Goal: Task Accomplishment & Management: Complete application form

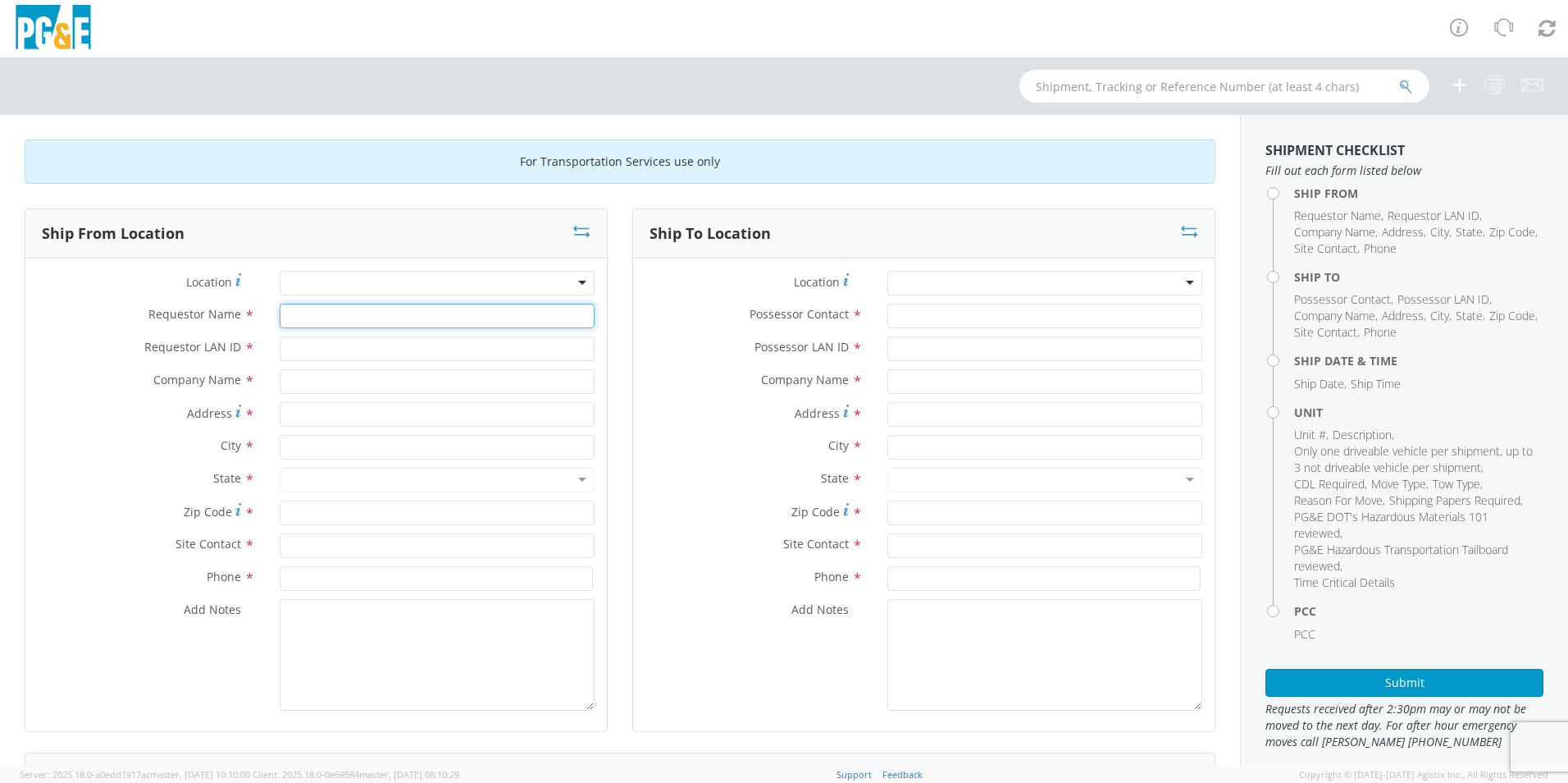
click at [300, 315] on input "Requestor Name *" at bounding box center [436, 316] width 315 height 24
type input "[PERSON_NAME]"
click at [297, 348] on input "Requestor LAN ID *" at bounding box center [436, 348] width 315 height 24
type input "DGCL"
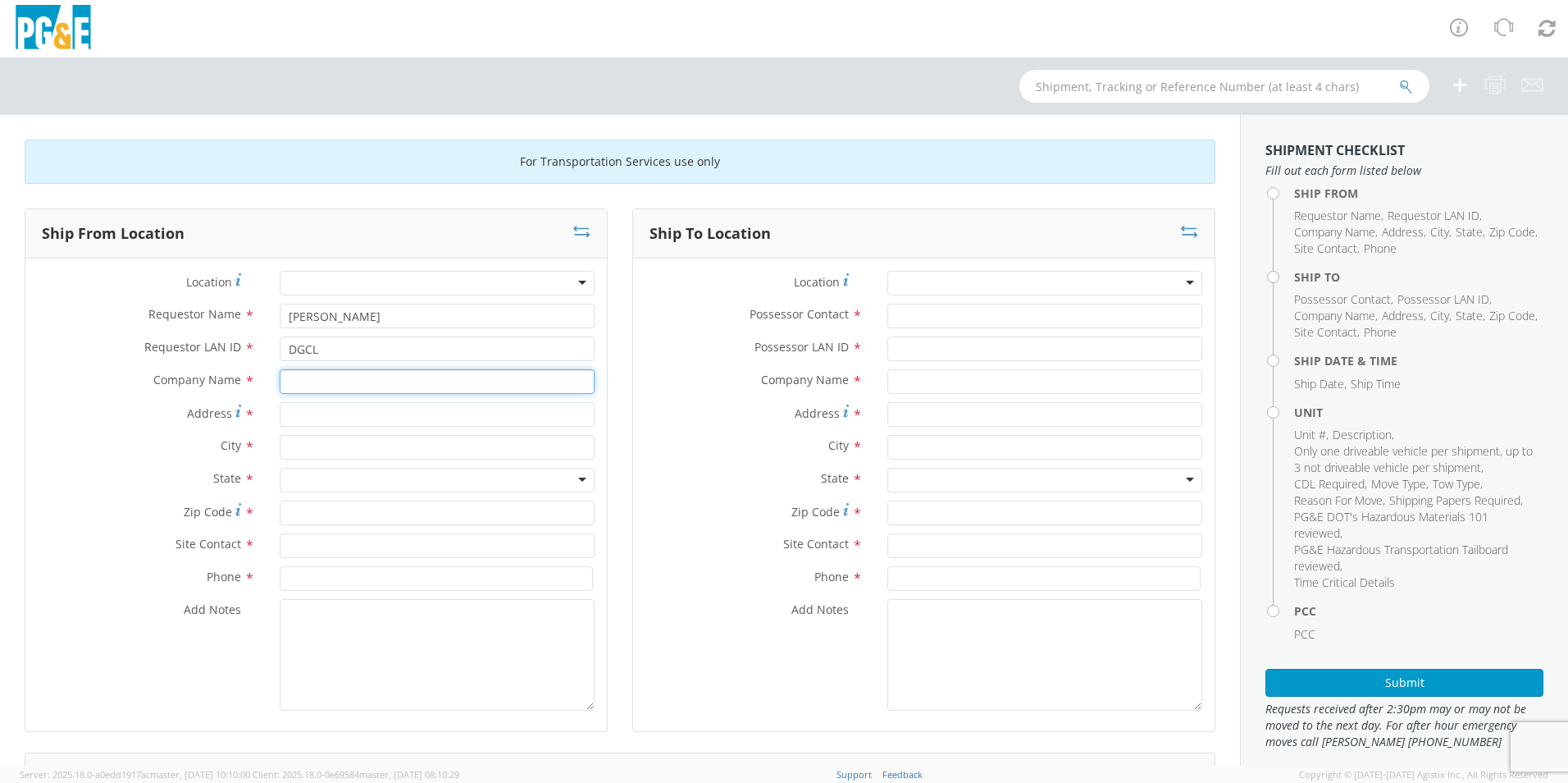
click at [307, 374] on input "text" at bounding box center [436, 381] width 315 height 24
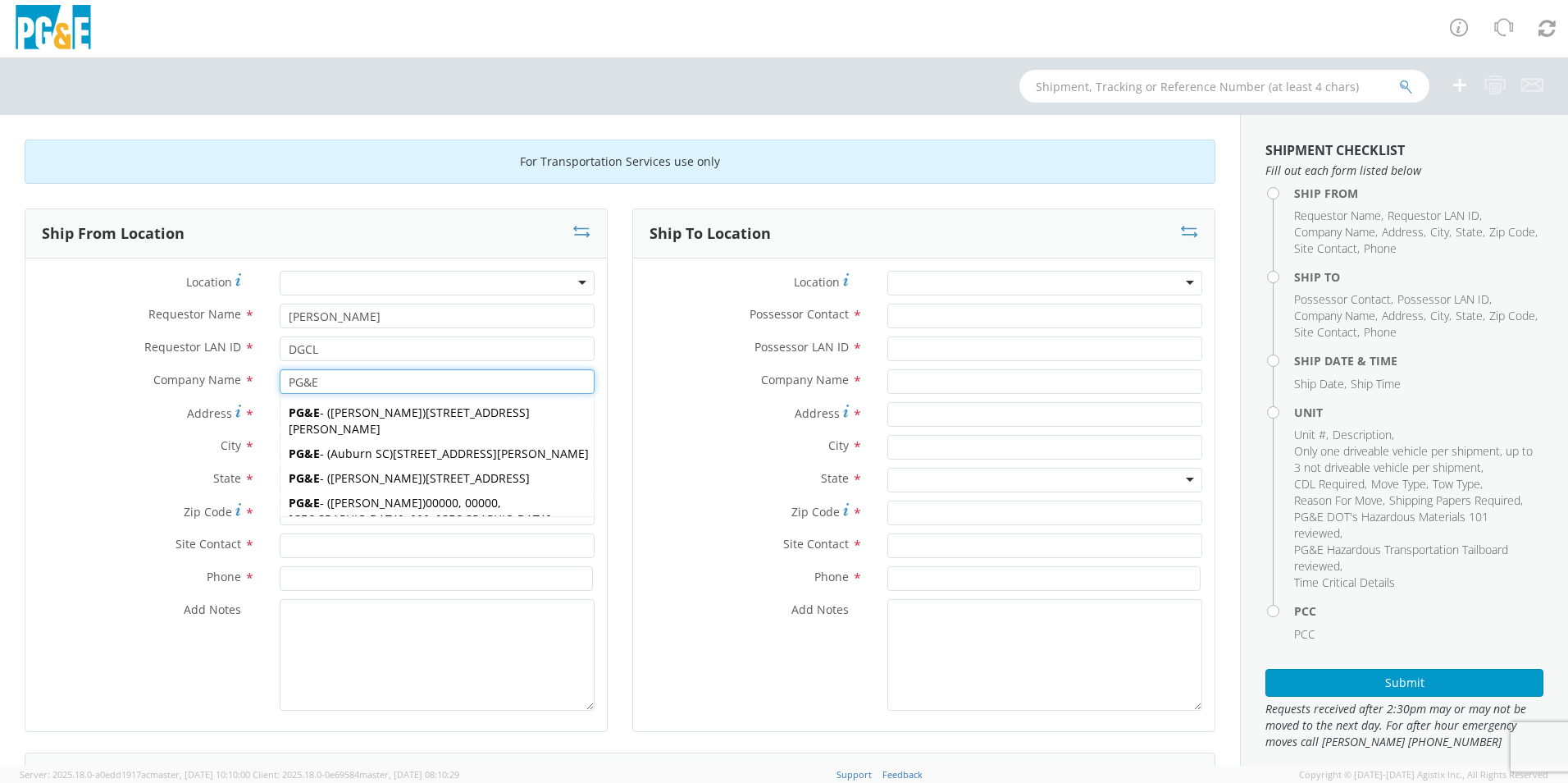
type input "PG&E"
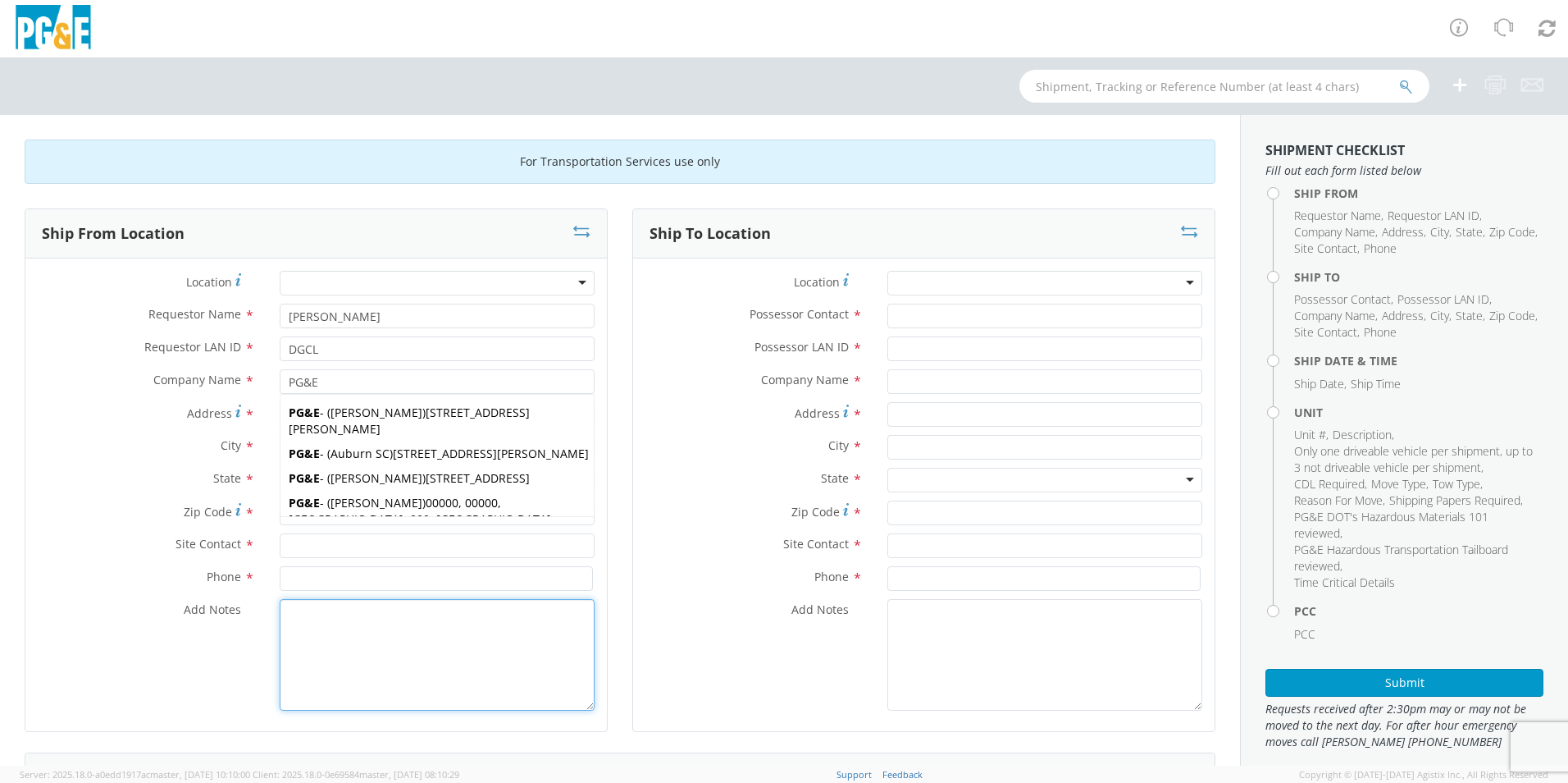
click at [321, 649] on textarea "Add Notes *" at bounding box center [436, 655] width 315 height 112
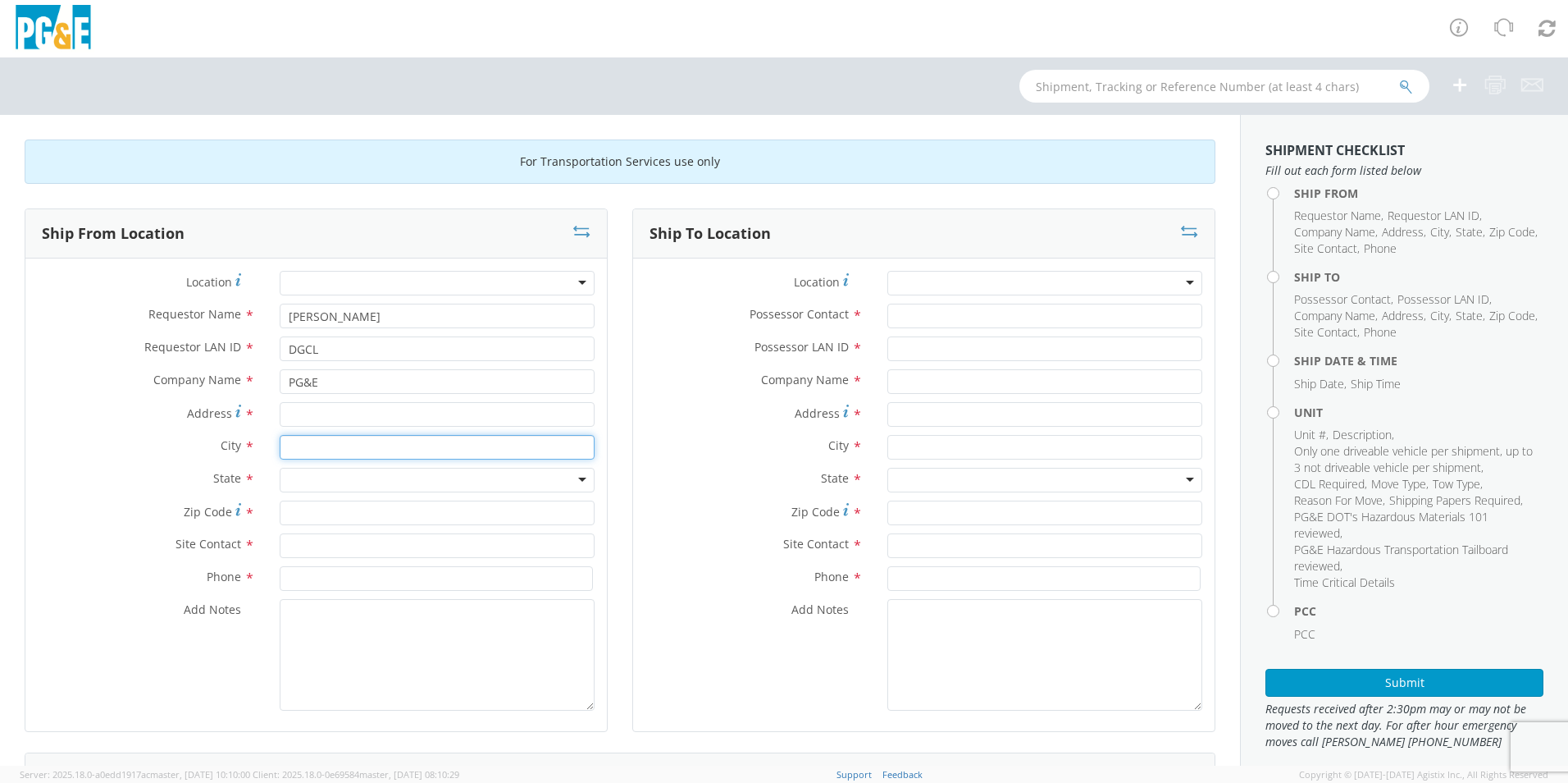
click at [299, 442] on input "text" at bounding box center [436, 447] width 315 height 24
type input "MODESTO"
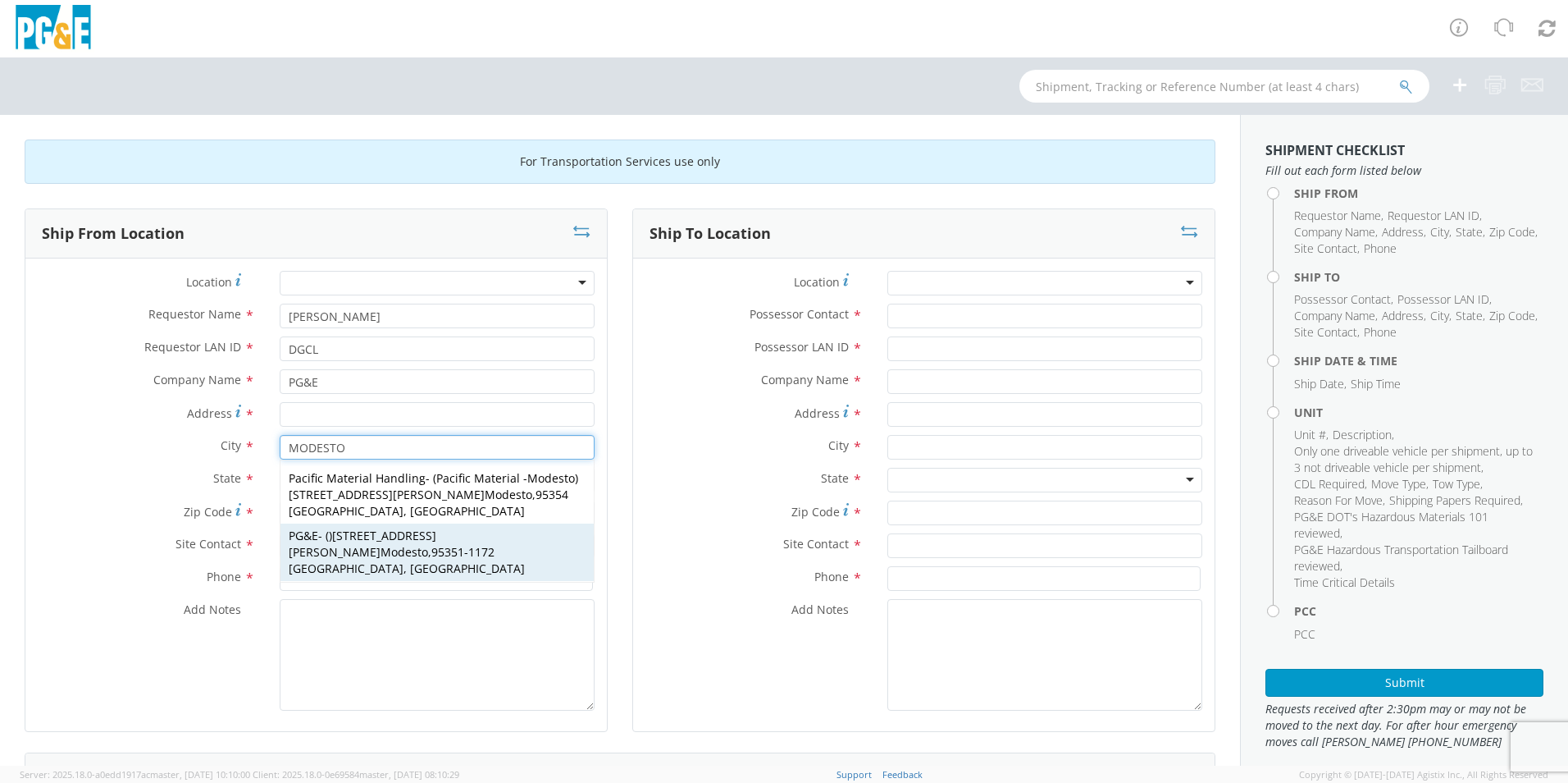
click at [360, 528] on span "[STREET_ADDRESS][PERSON_NAME] Modesto" at bounding box center [362, 543] width 148 height 32
type input "[STREET_ADDRESS][PERSON_NAME]"
type input "Modesto"
type input "95351-1172"
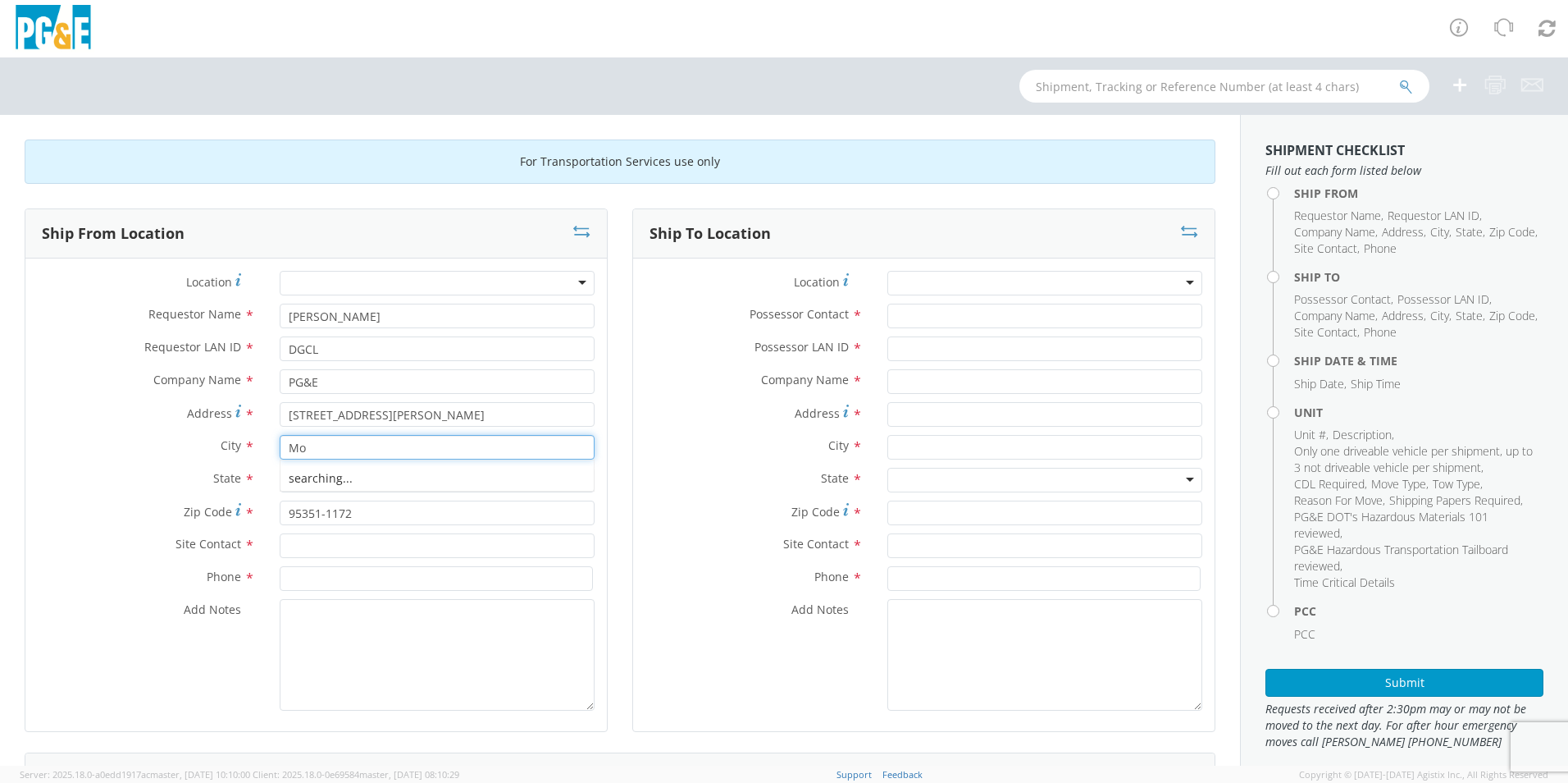
type input "M"
type input "OAKDALE"
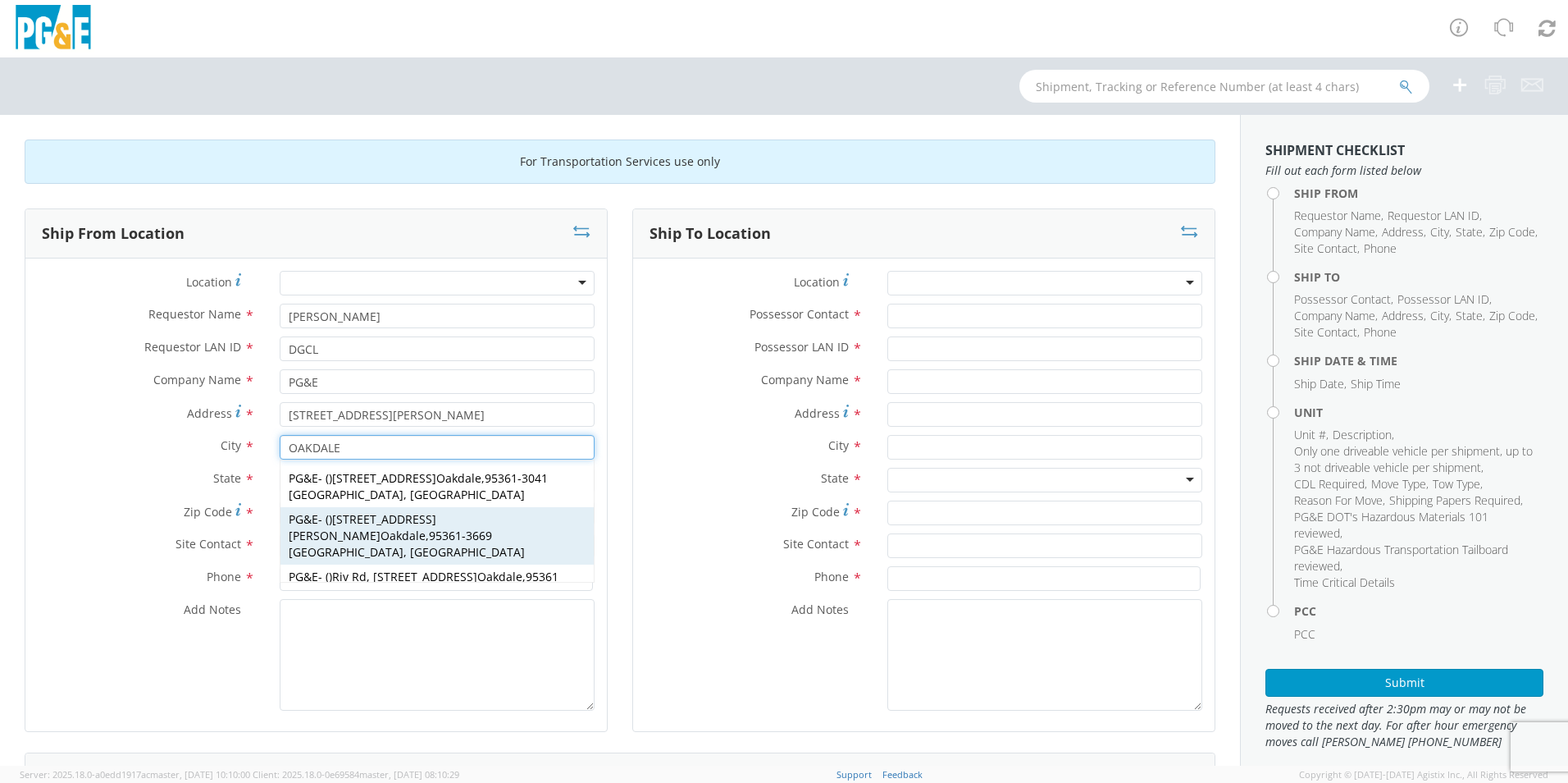
click at [353, 511] on span "[STREET_ADDRESS][PERSON_NAME]" at bounding box center [362, 527] width 148 height 32
type input "[STREET_ADDRESS][PERSON_NAME]"
type input "Oakdale"
type input "95361-3669"
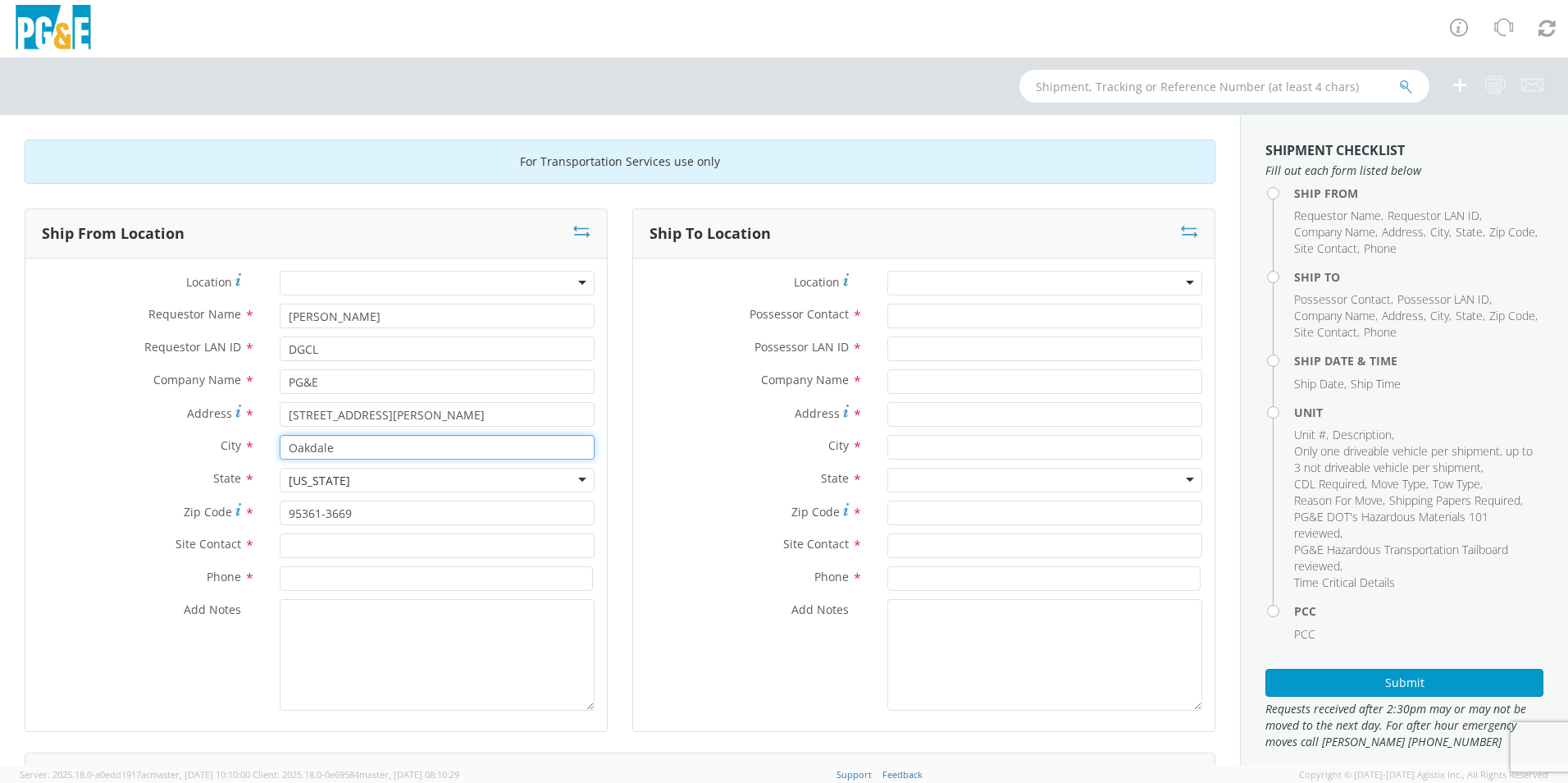
type input "Oakdale"
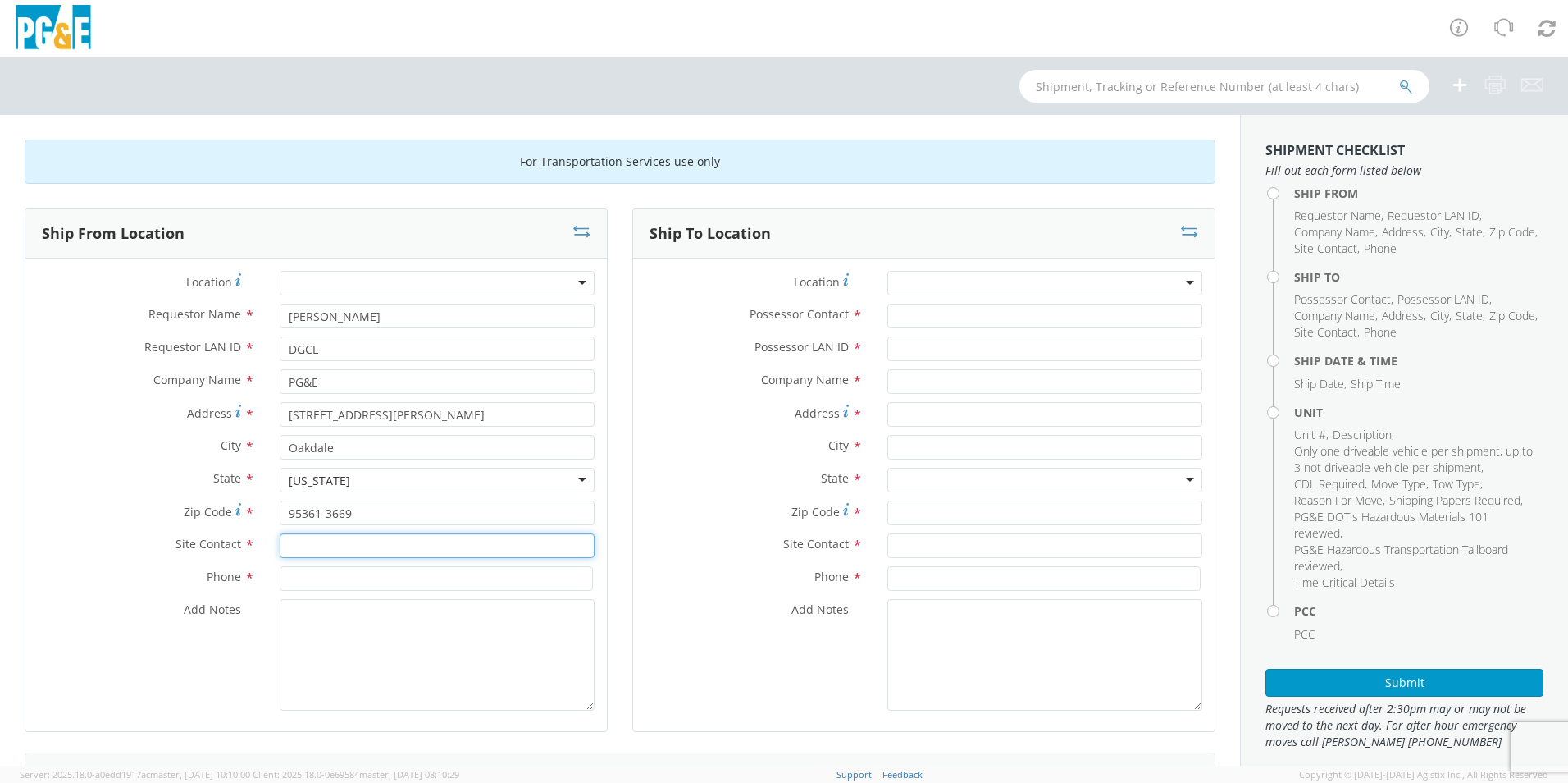
click at [325, 546] on input "text" at bounding box center [436, 545] width 315 height 24
type input "[PERSON_NAME]"
click at [307, 577] on input at bounding box center [436, 578] width 313 height 24
type input "[PHONE_NUMBER]"
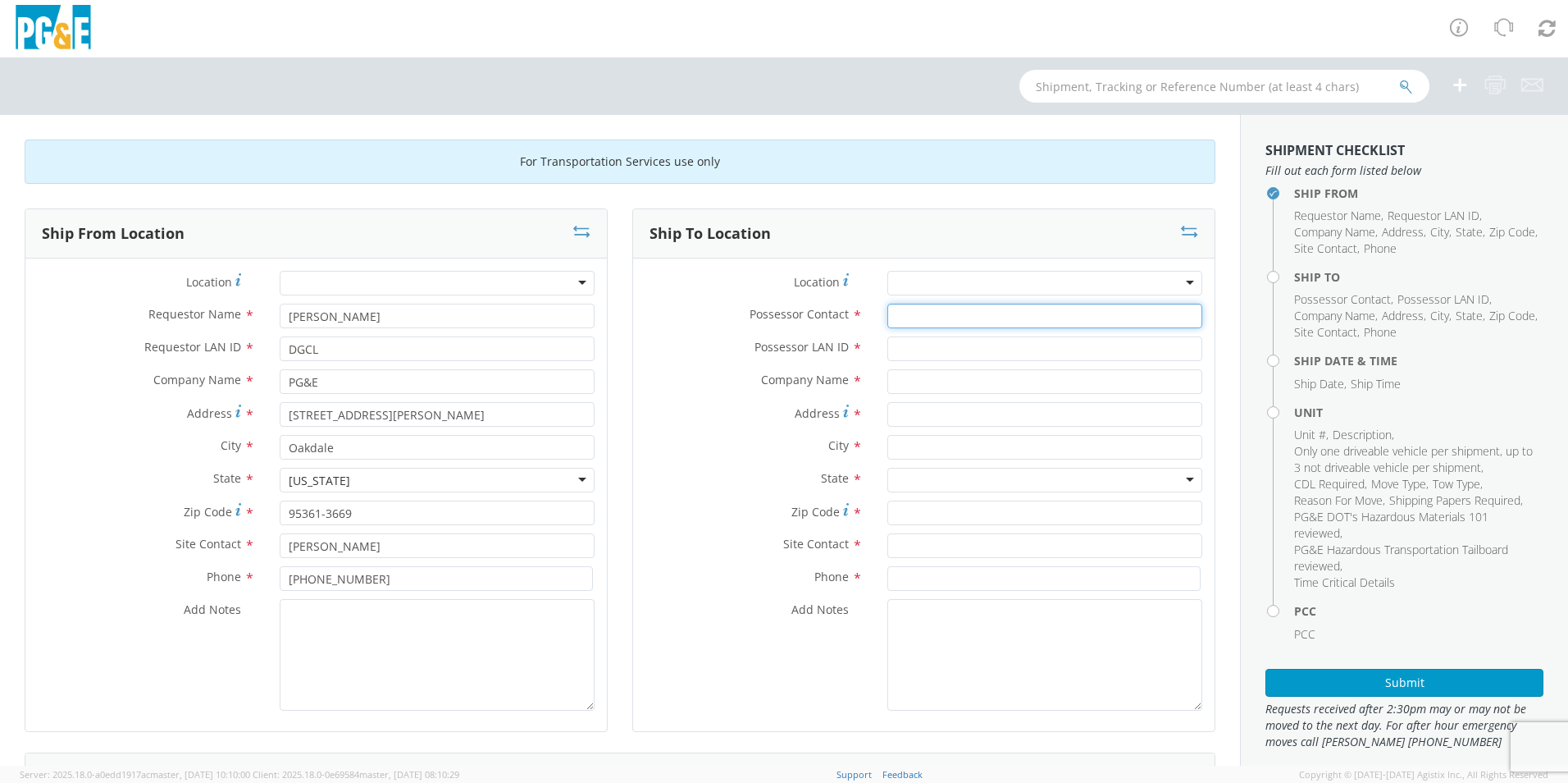
click at [902, 319] on input "Possessor Contact *" at bounding box center [1044, 316] width 315 height 24
type input "[PERSON_NAME]"
click at [896, 346] on input "Possessor LAN ID *" at bounding box center [1044, 348] width 315 height 24
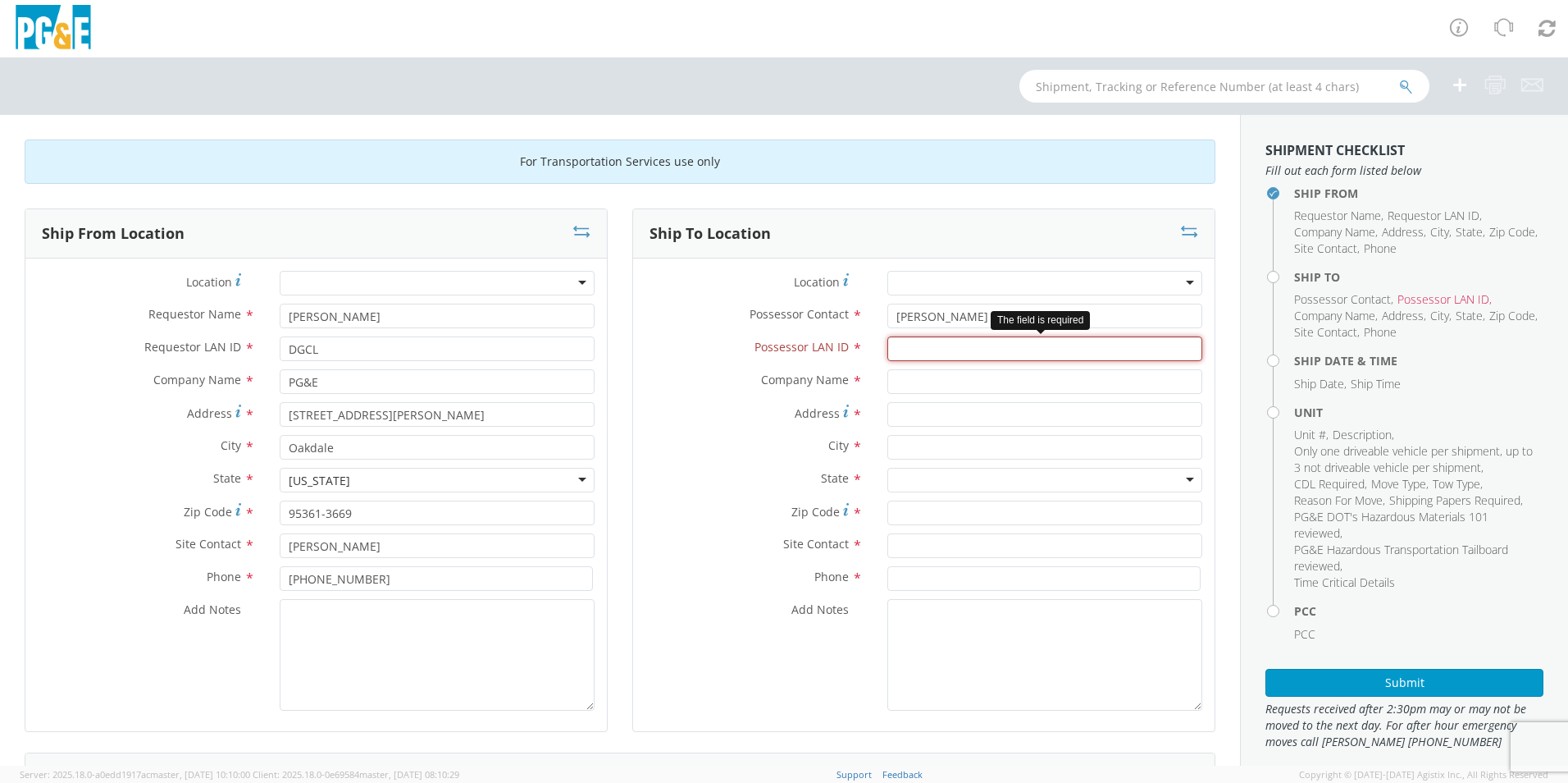
click at [908, 353] on input "Possessor LAN ID *" at bounding box center [1044, 348] width 315 height 24
type input "BPR6"
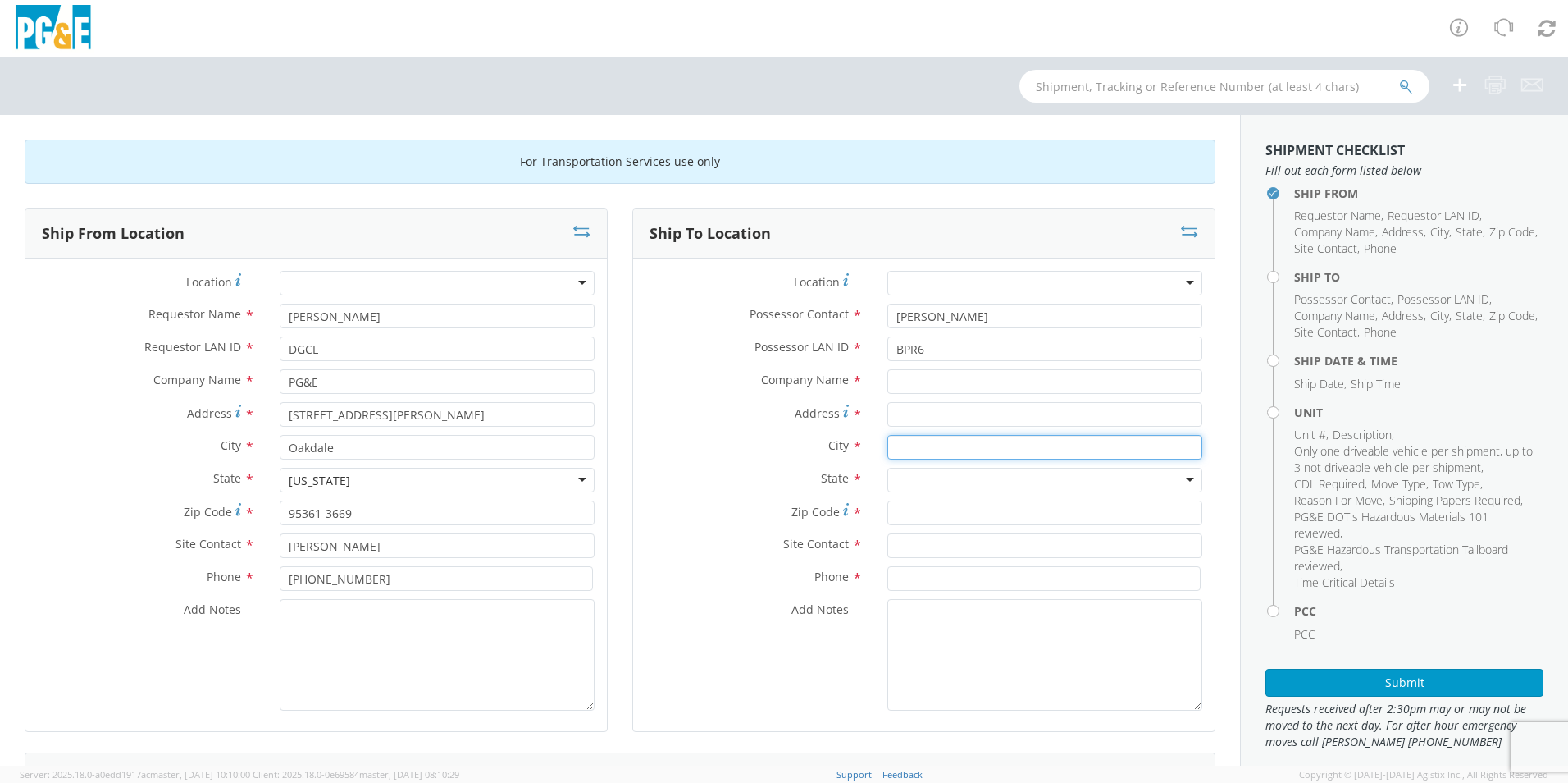
click at [903, 449] on input "text" at bounding box center [1044, 447] width 315 height 24
type input "MODESTO"
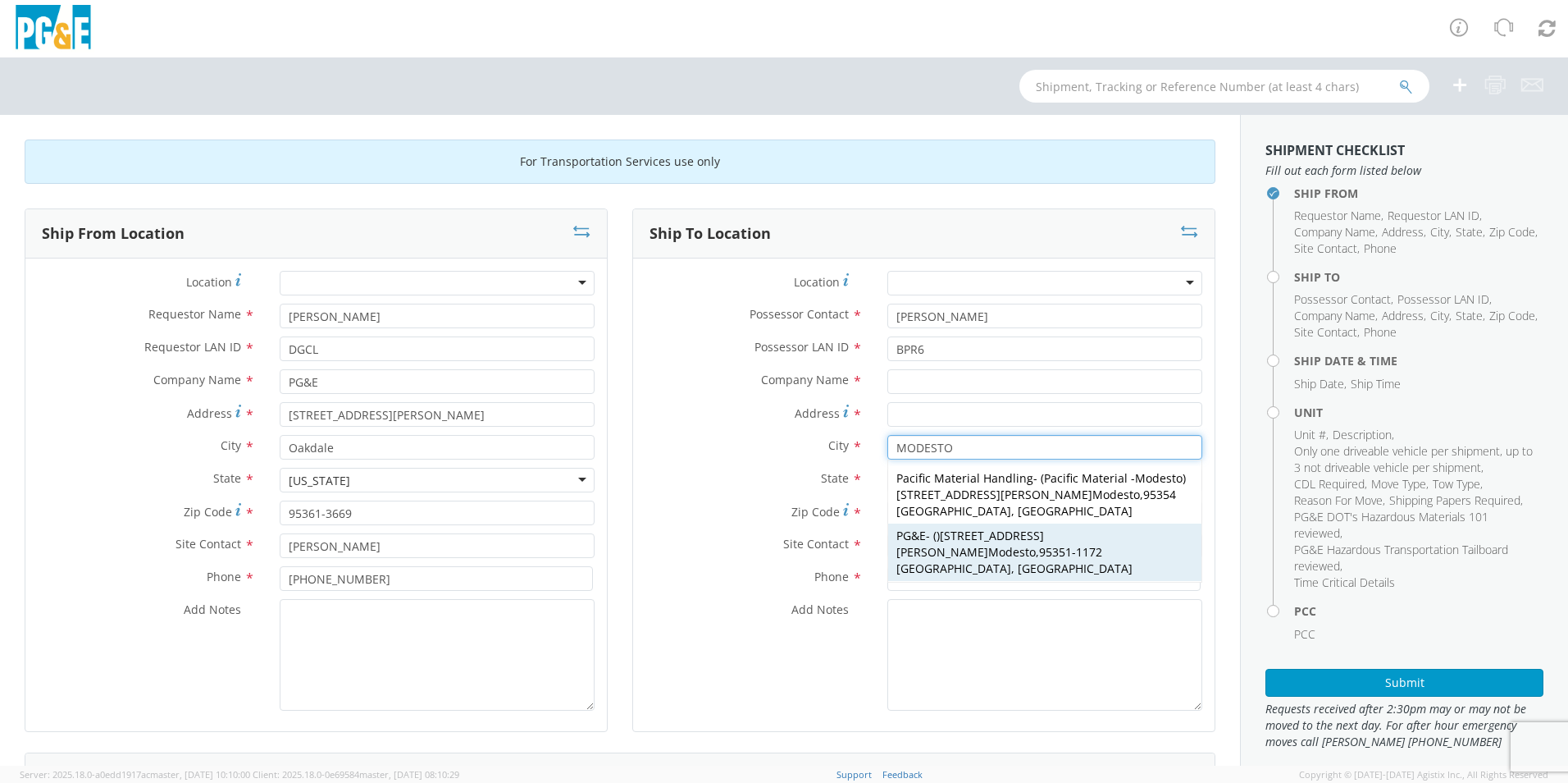
click at [967, 528] on span "[STREET_ADDRESS][PERSON_NAME] Modesto" at bounding box center [970, 543] width 148 height 32
type input "PG&E"
type input "[STREET_ADDRESS][PERSON_NAME]"
type input "Modesto"
type input "95351-1172"
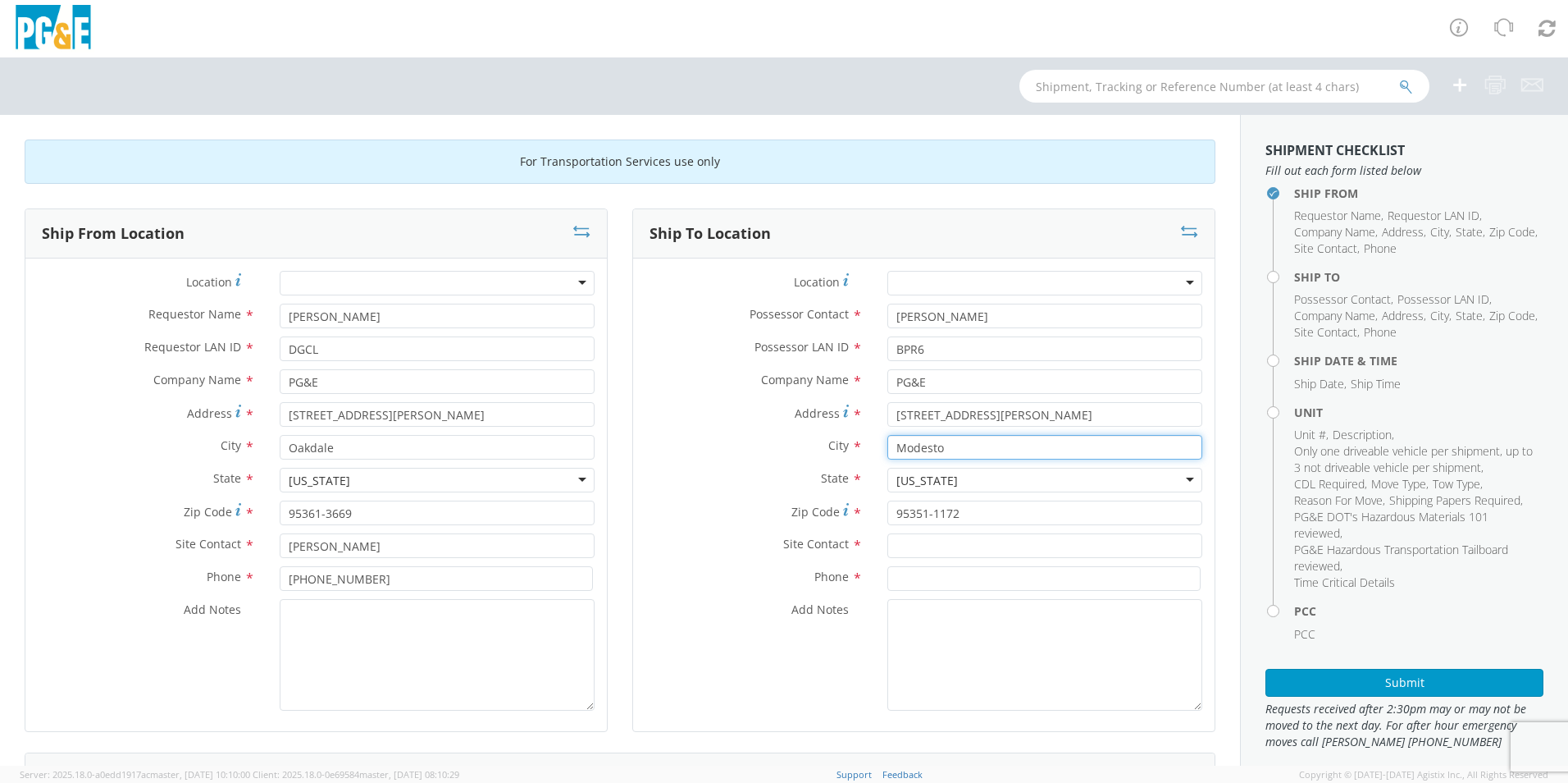
type input "Modesto"
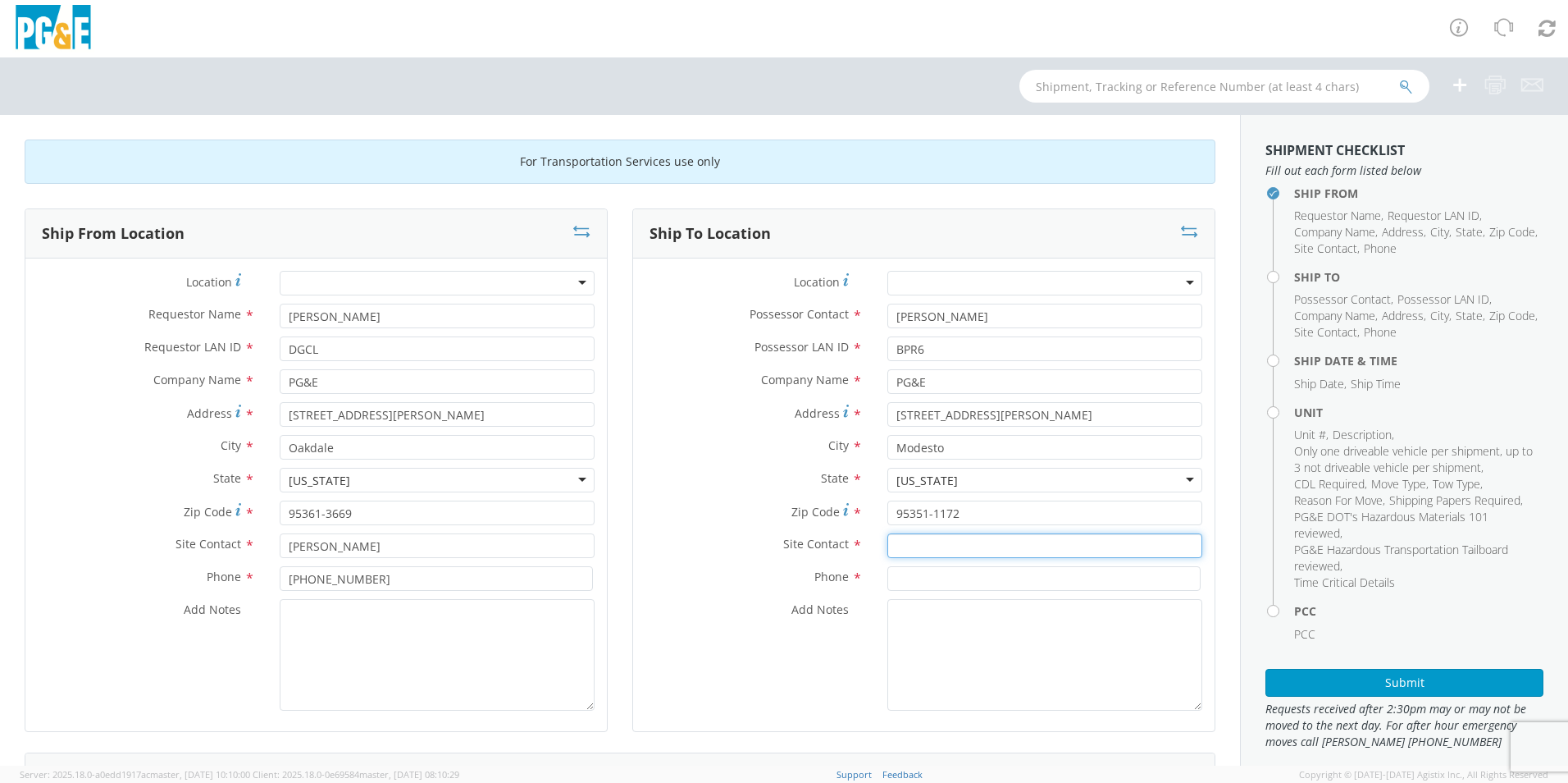
click at [928, 547] on input "text" at bounding box center [1044, 545] width 315 height 24
type input "[PERSON_NAME]"
click at [916, 585] on input at bounding box center [1043, 578] width 313 height 24
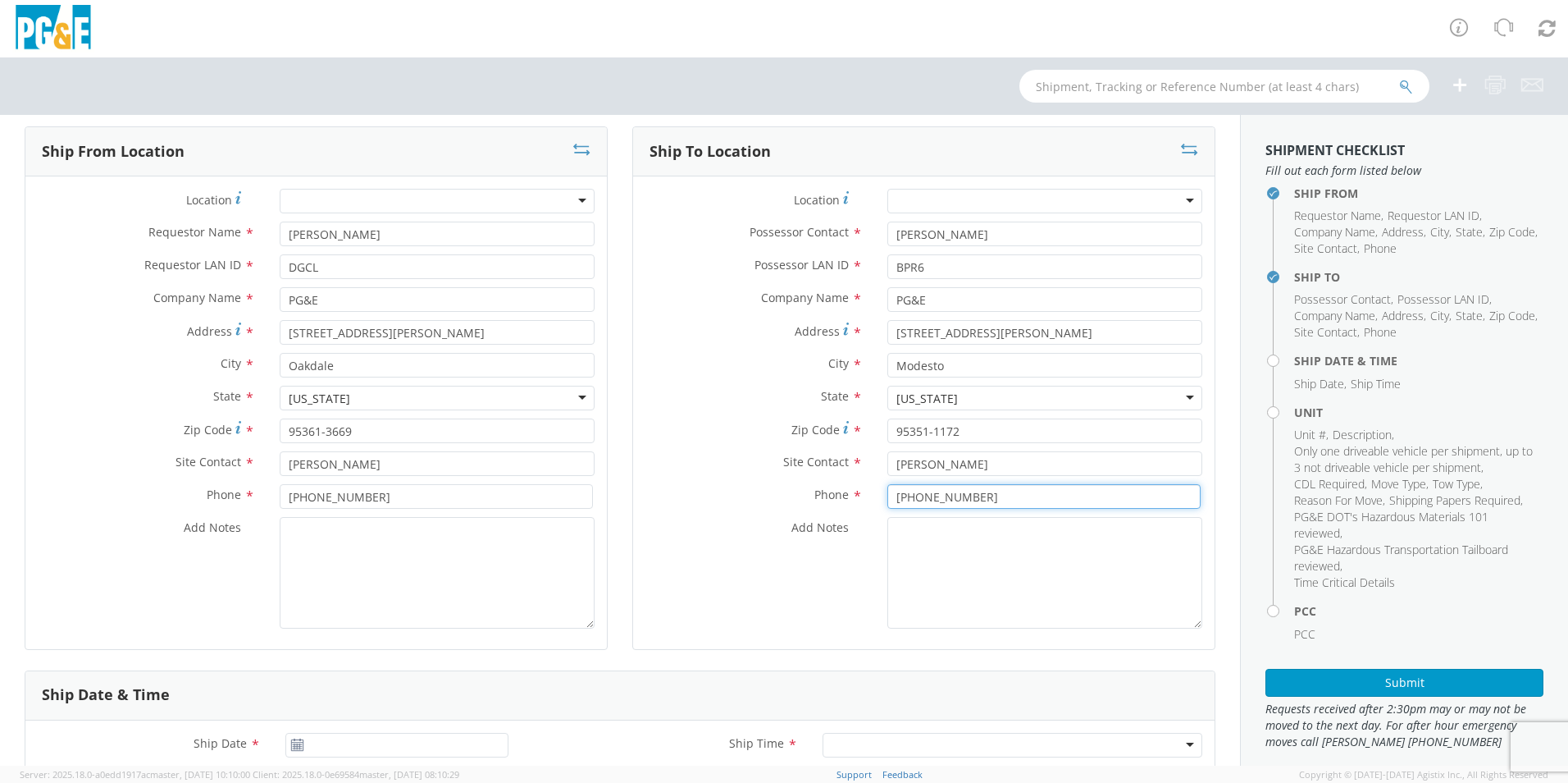
scroll to position [328, 0]
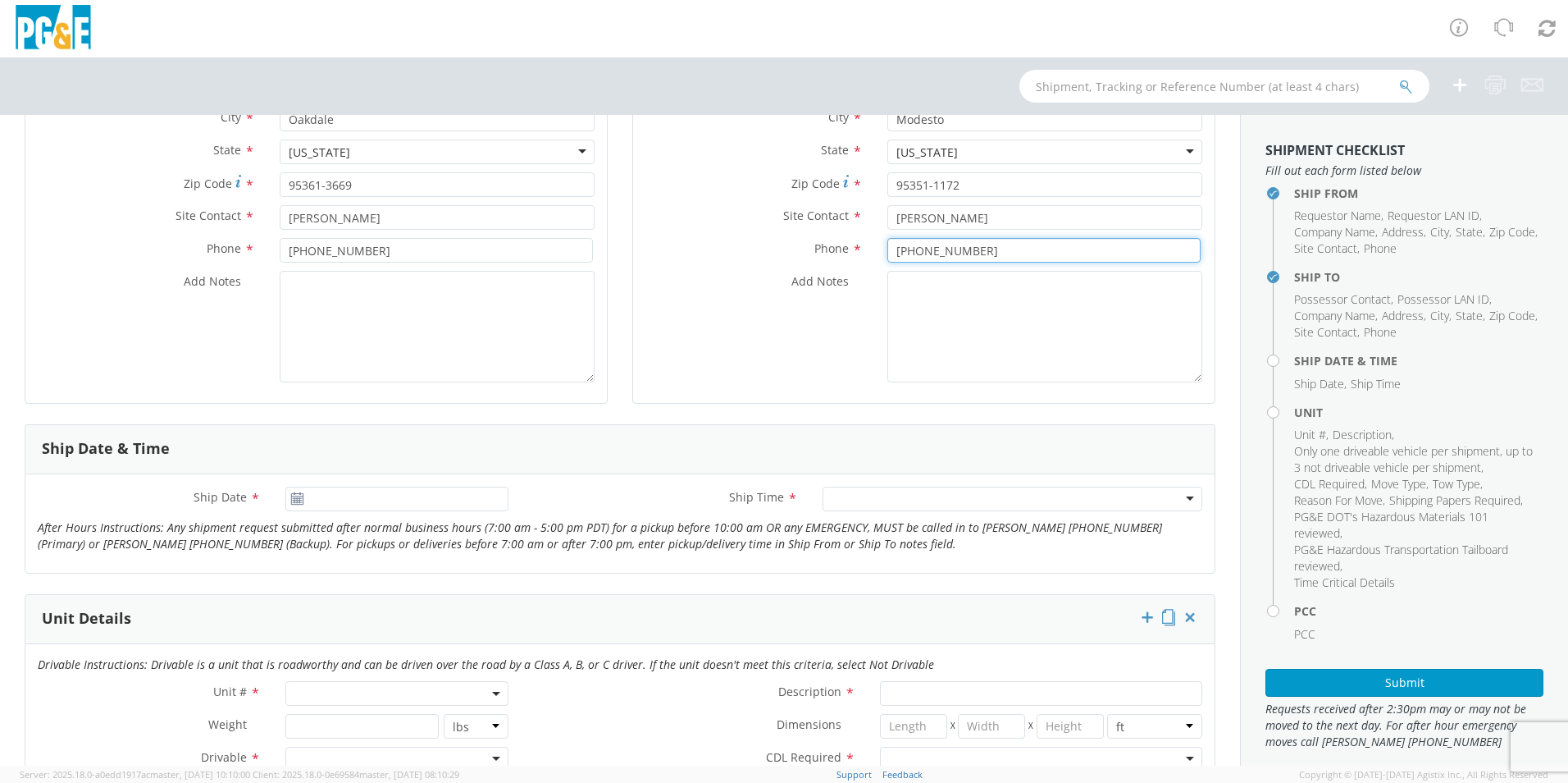
type input "[PHONE_NUMBER]"
click at [294, 499] on icon at bounding box center [297, 499] width 14 height 14
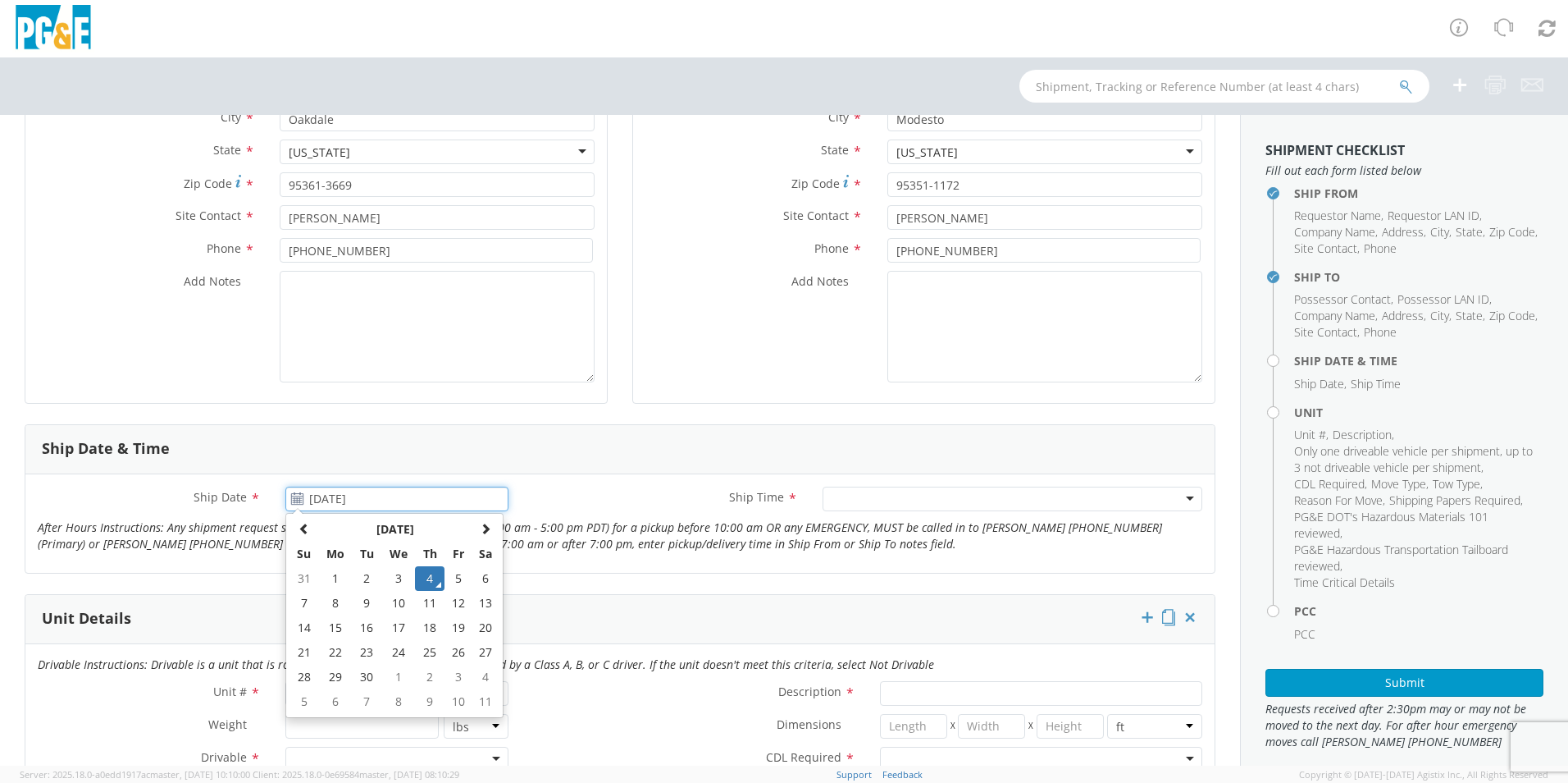
click at [311, 499] on input "[DATE]" at bounding box center [397, 498] width 223 height 24
click at [453, 579] on td "5" at bounding box center [458, 578] width 28 height 24
type input "[DATE]"
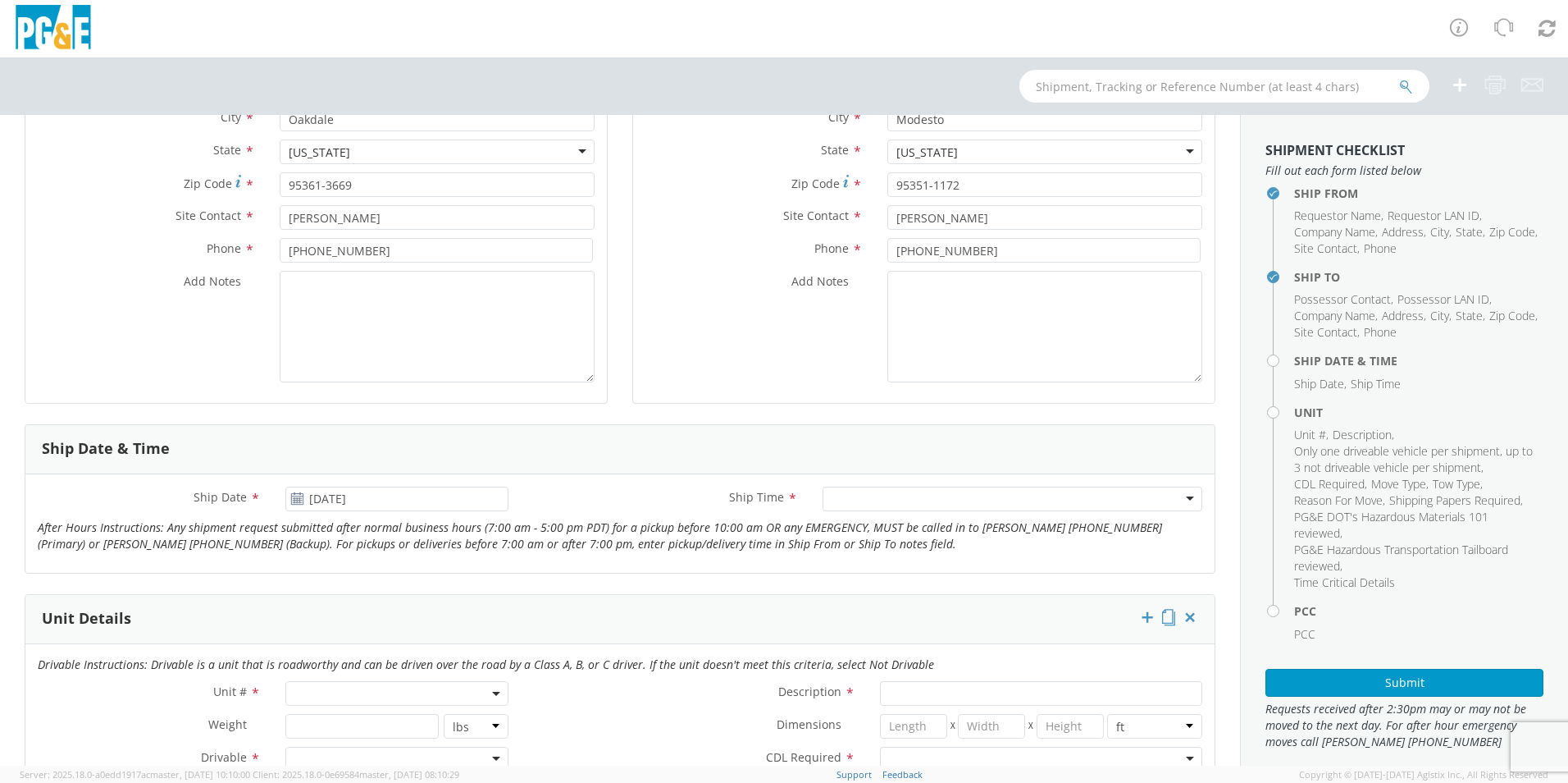
click at [1180, 495] on div at bounding box center [1012, 498] width 380 height 24
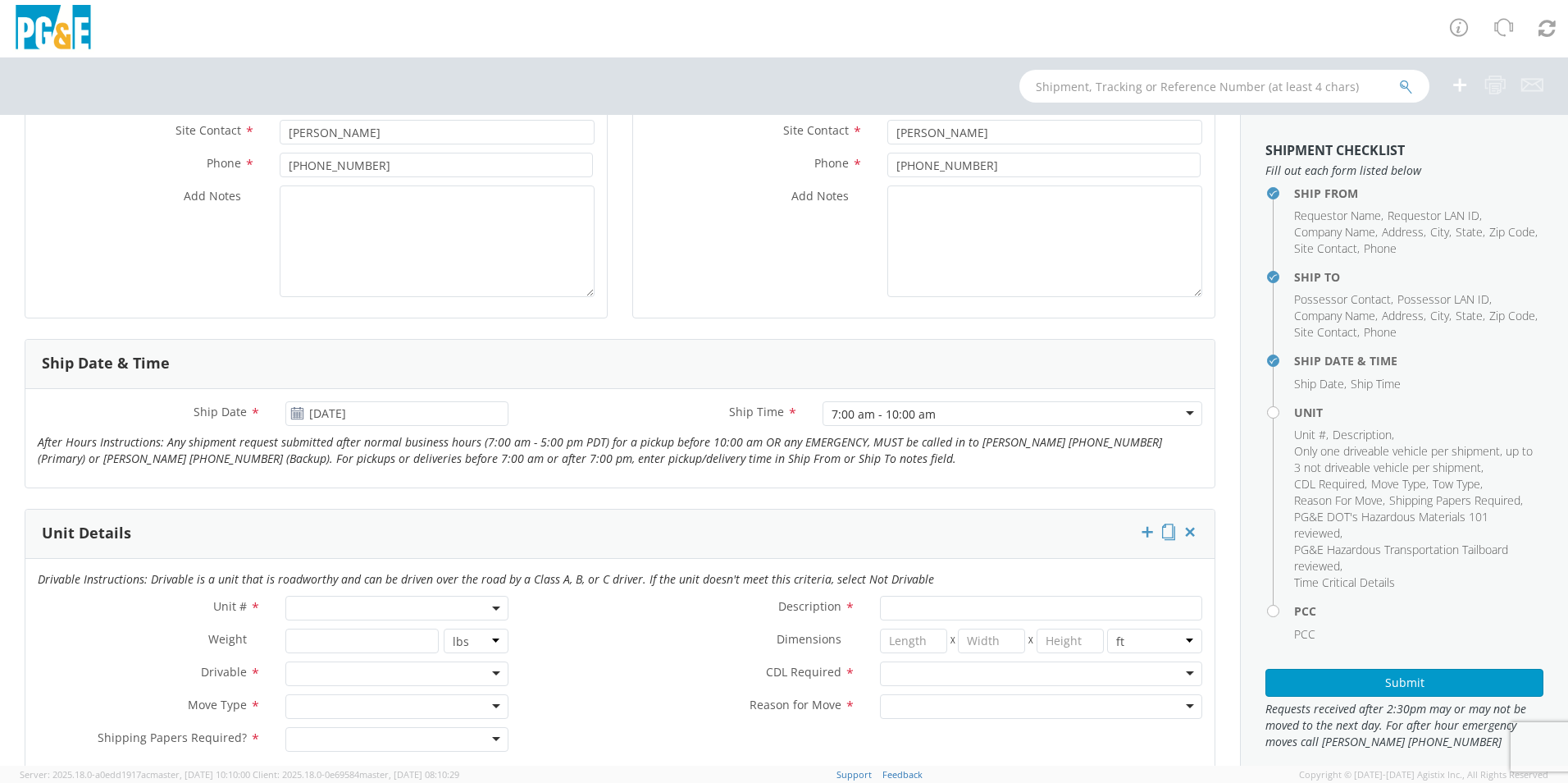
scroll to position [739, 0]
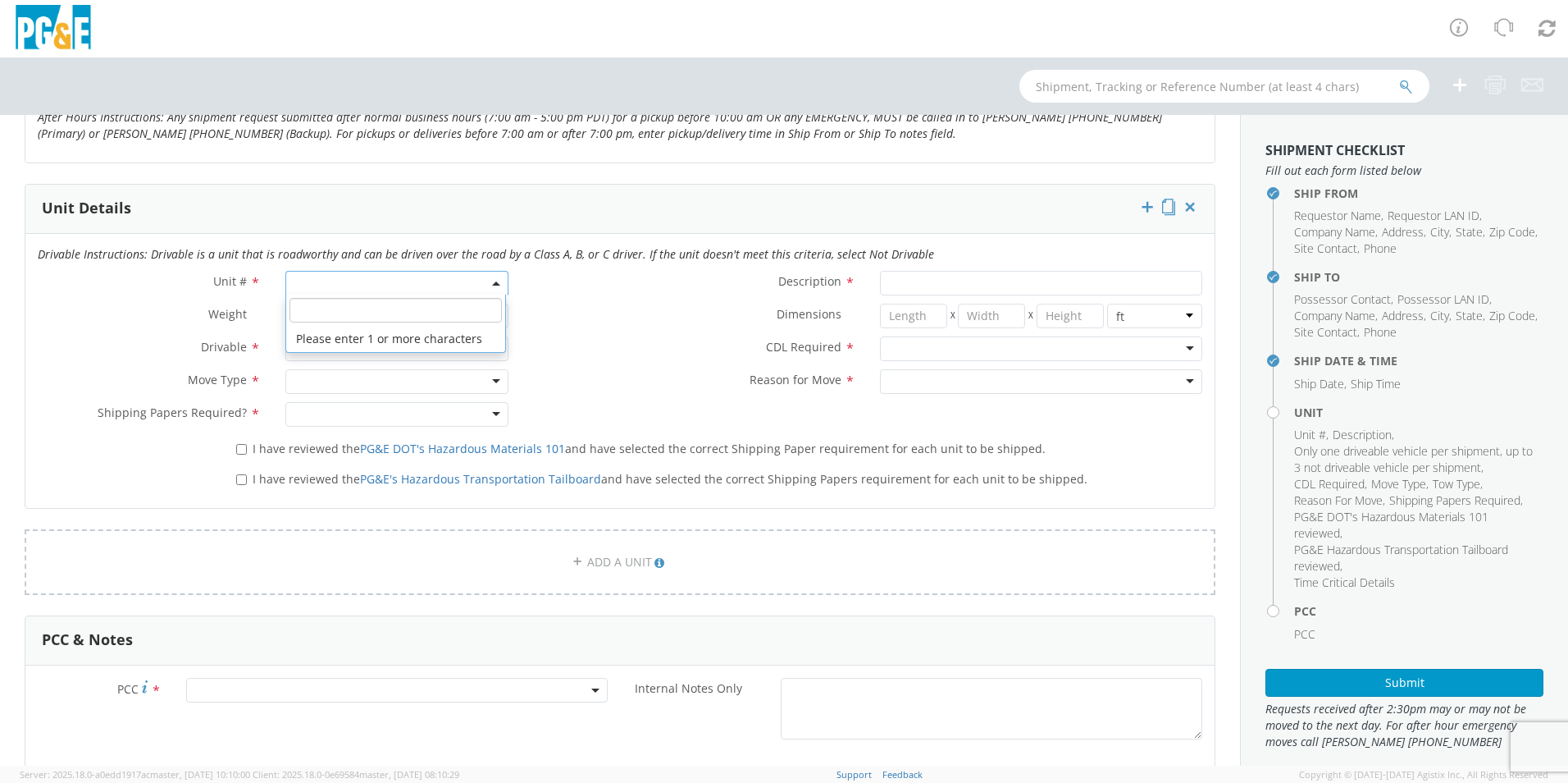
click at [307, 277] on span at bounding box center [397, 282] width 223 height 24
click at [302, 314] on input "search" at bounding box center [396, 309] width 213 height 24
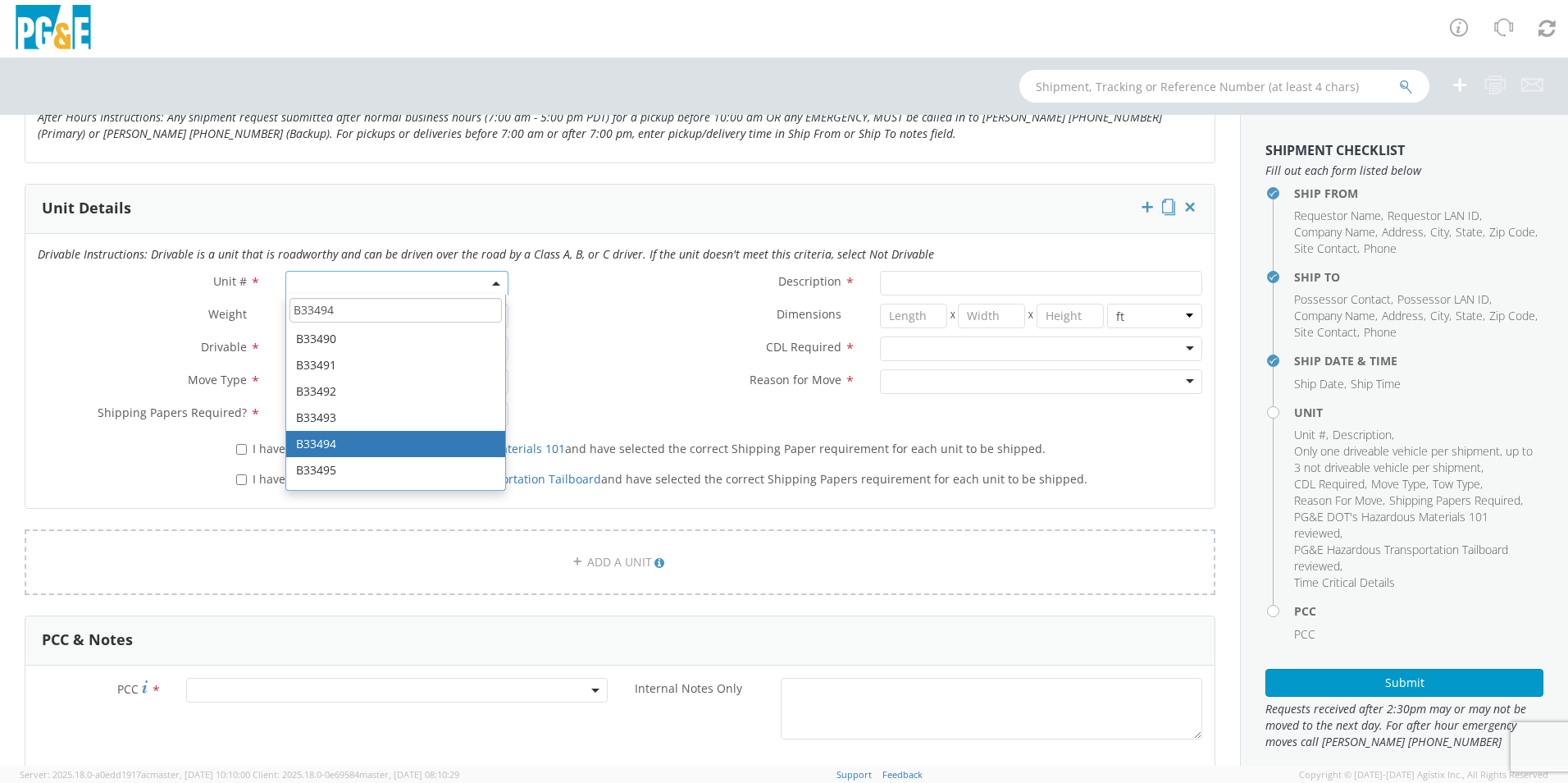
type input "B33494"
type input "TRUCK; SERVICE VEH UTILITY 1T 4X4"
type input "11100"
select select "B33494"
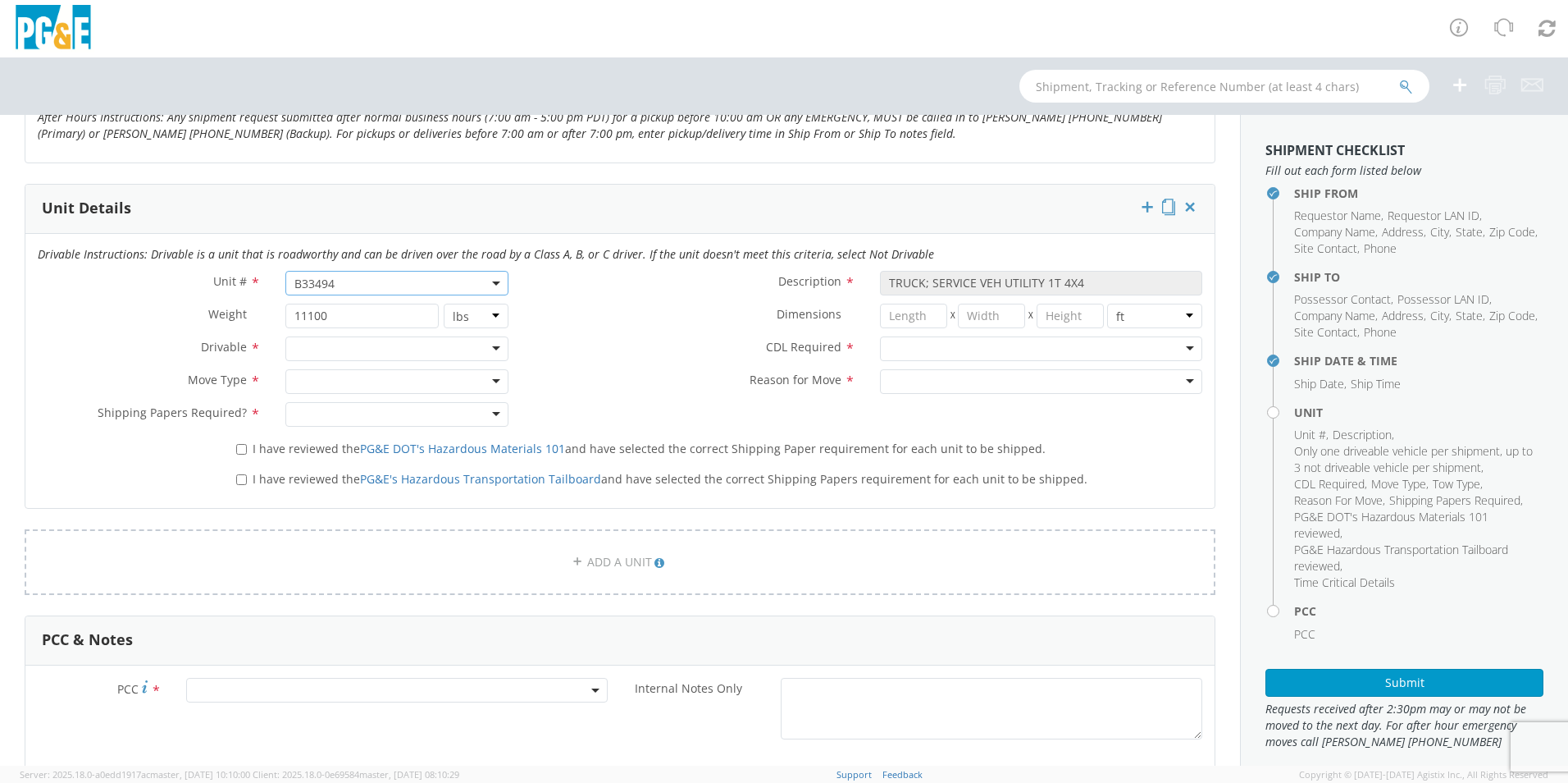
click at [489, 344] on div at bounding box center [397, 348] width 223 height 24
click at [486, 380] on div at bounding box center [397, 381] width 223 height 24
click at [494, 413] on div at bounding box center [397, 414] width 223 height 24
drag, startPoint x: 394, startPoint y: 447, endPoint x: 386, endPoint y: 443, distance: 8.9
click at [238, 446] on input "I have reviewed the PG&E DOT's Hazardous Materials 101 and have selected the co…" at bounding box center [242, 449] width 11 height 11
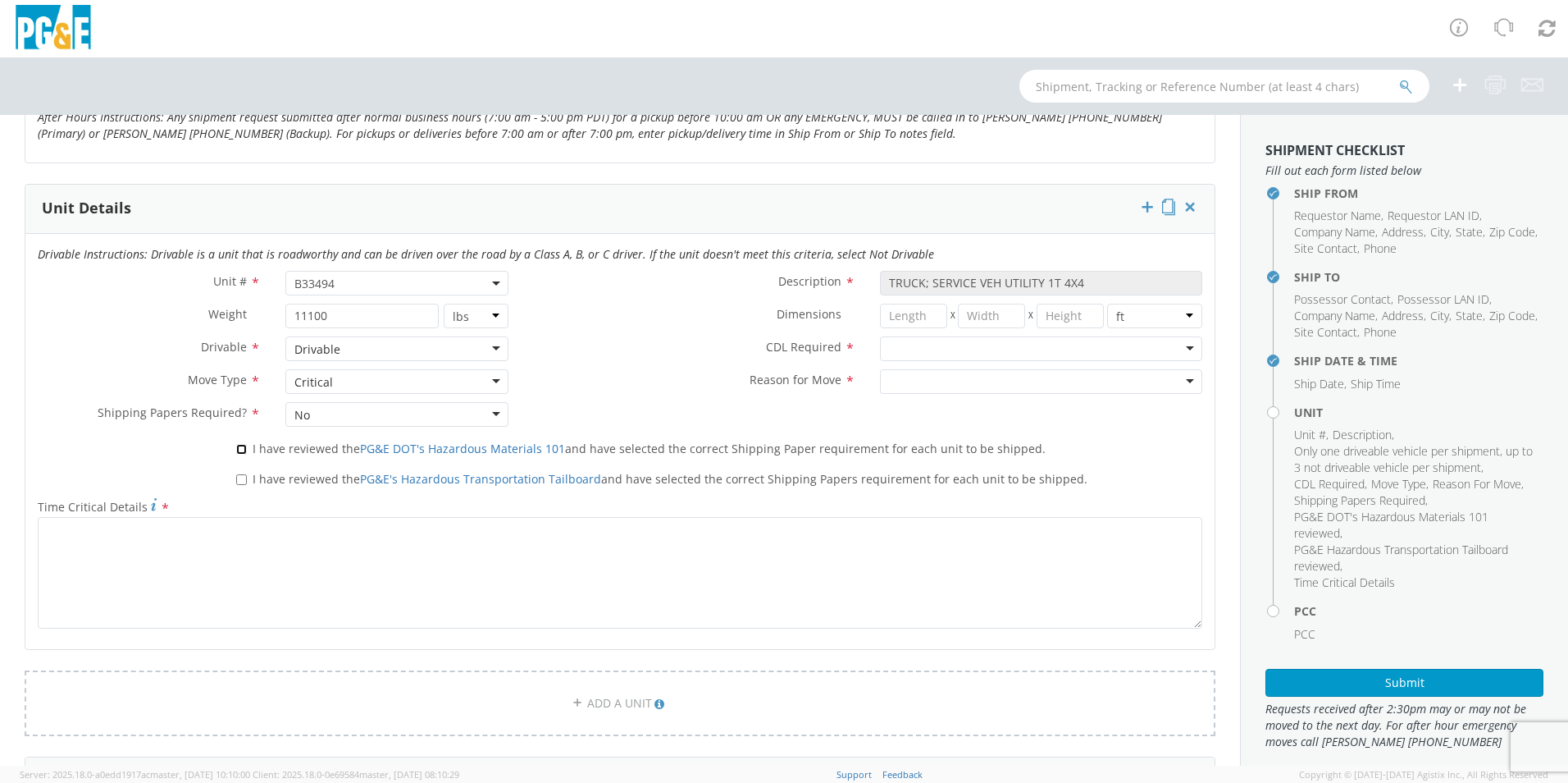
checkbox input "true"
click at [236, 482] on input "I have reviewed the PG&E's Hazardous Transportation Tailboard and have selected…" at bounding box center [242, 480] width 11 height 11
checkbox input "true"
click at [1185, 350] on div at bounding box center [1041, 348] width 322 height 24
click at [1176, 382] on div at bounding box center [1041, 381] width 322 height 24
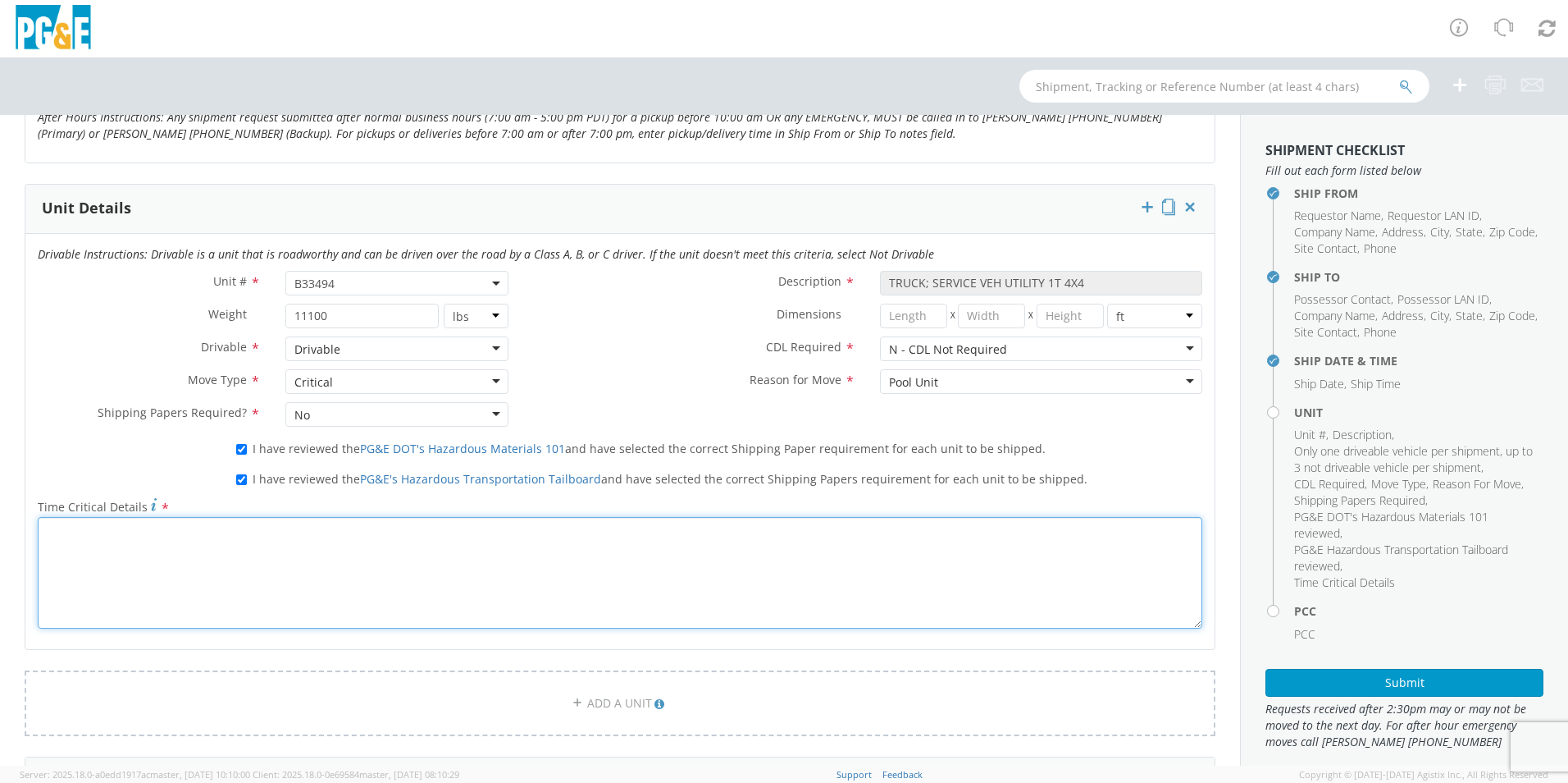
click at [96, 542] on textarea "Time Critical Details *" at bounding box center [620, 573] width 1165 height 112
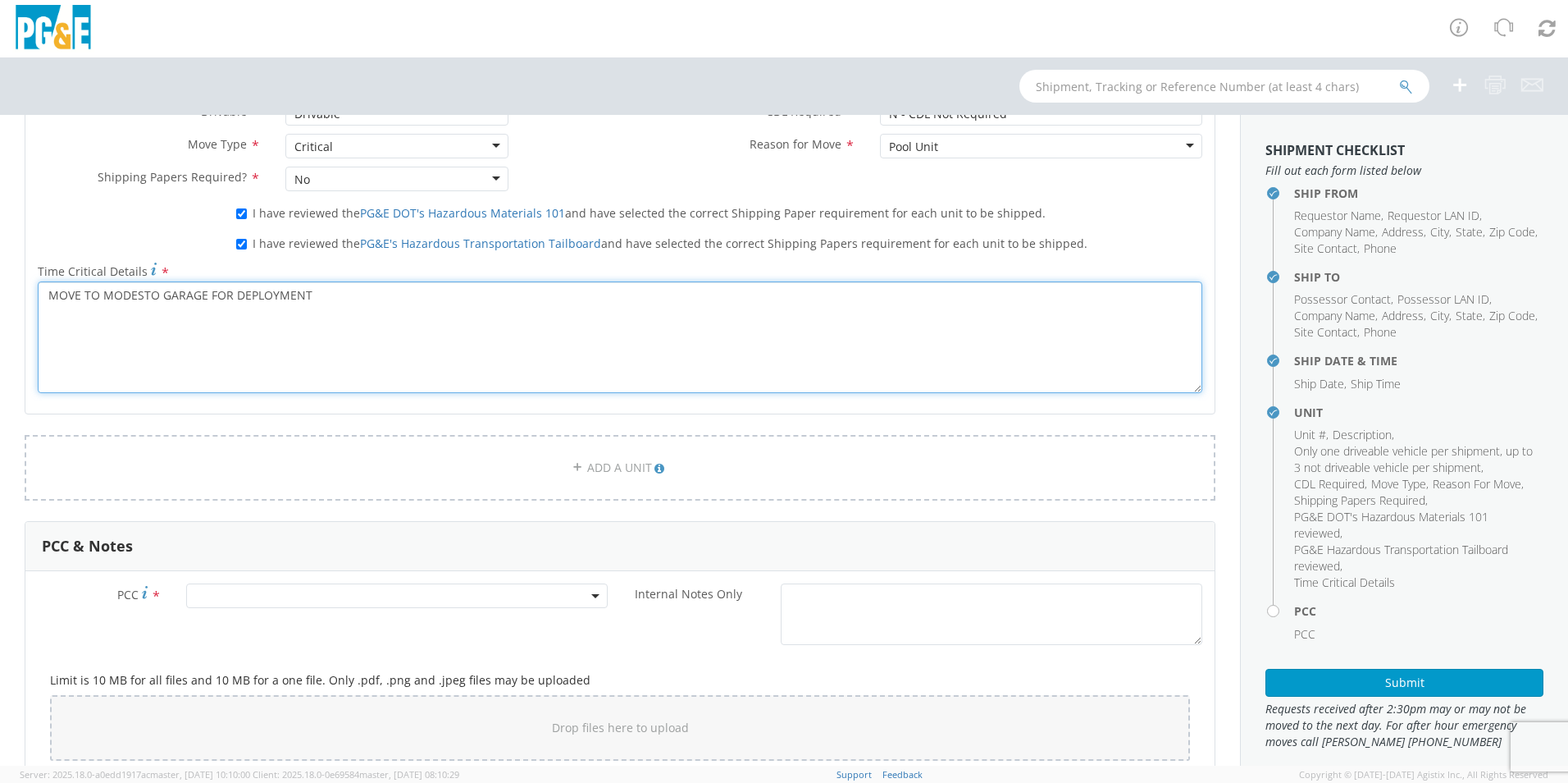
scroll to position [1066, 0]
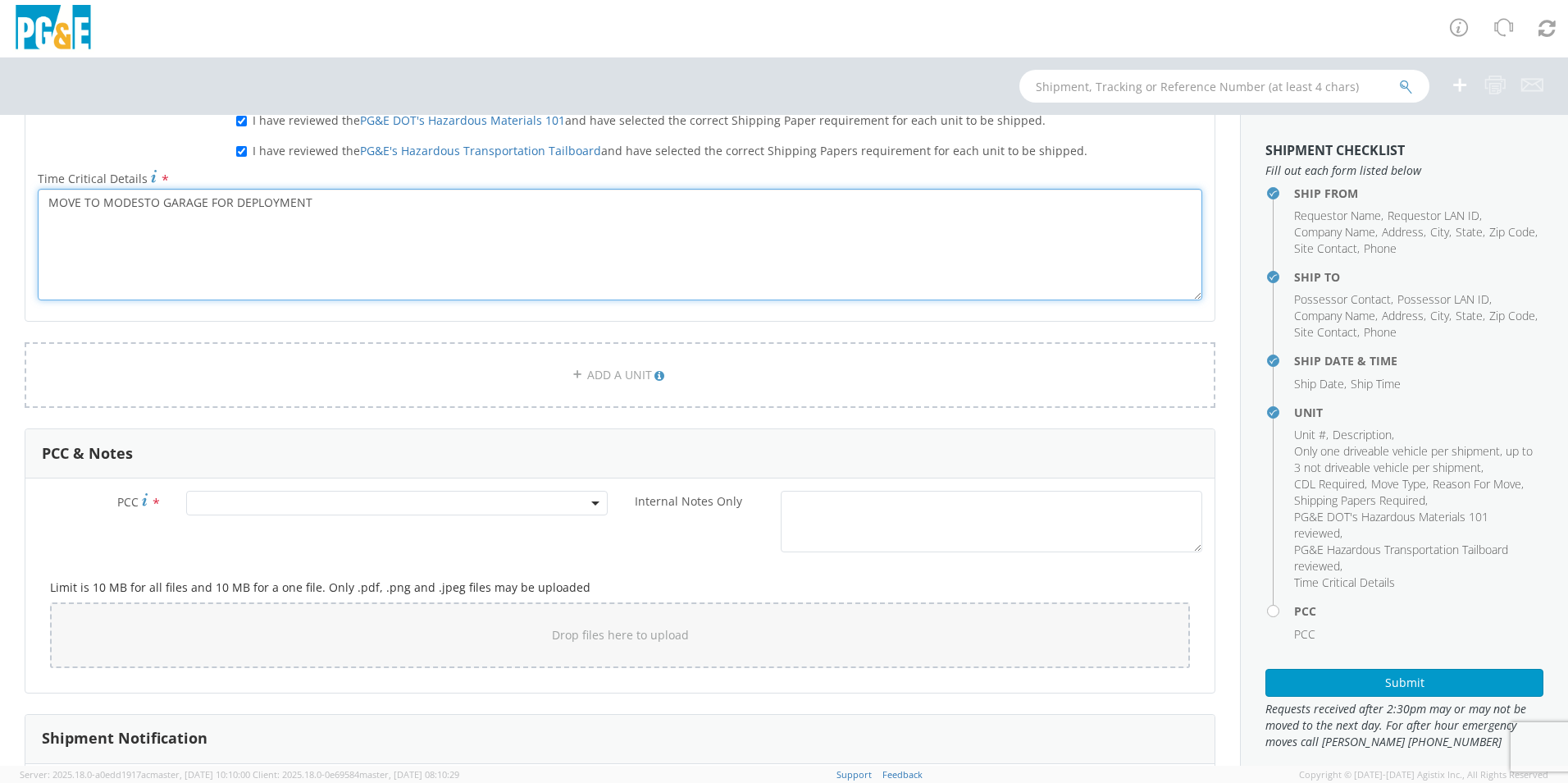
type textarea "MOVE TO MODESTO GARAGE FOR DEPLOYMENT"
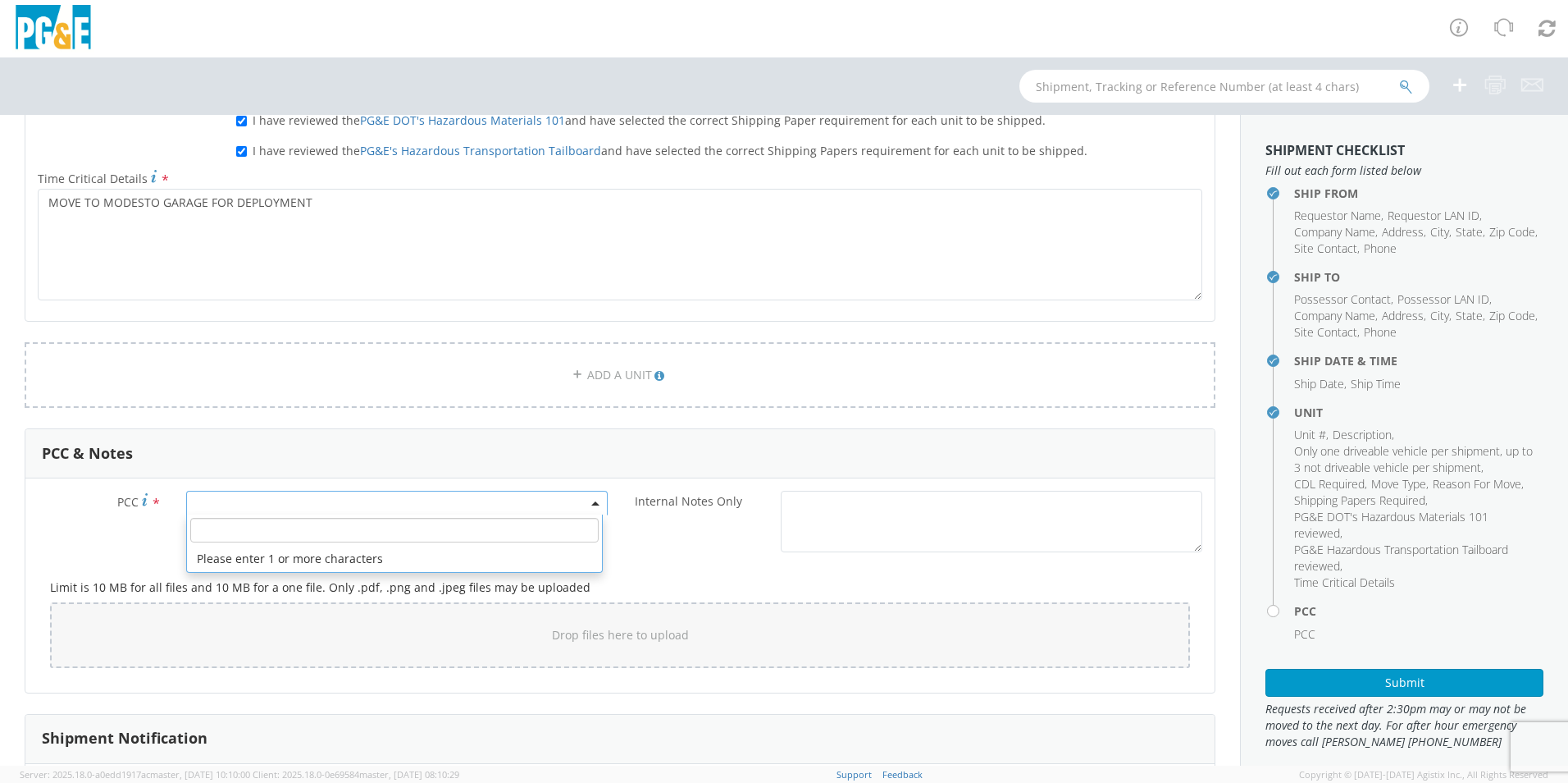
click at [213, 503] on span at bounding box center [397, 502] width 422 height 24
click at [213, 527] on input "number" at bounding box center [394, 530] width 408 height 24
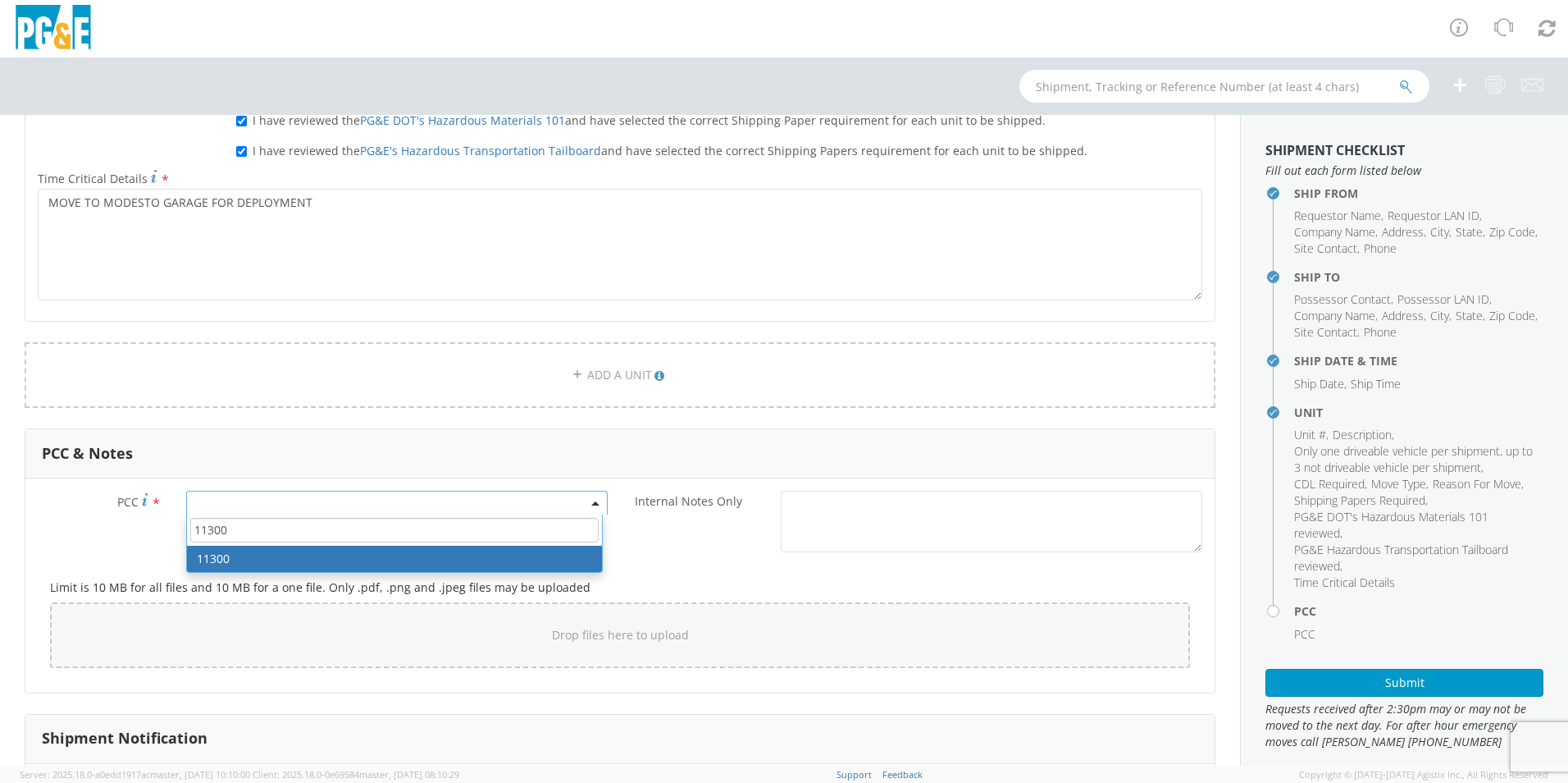
type input "11300"
select select "11300"
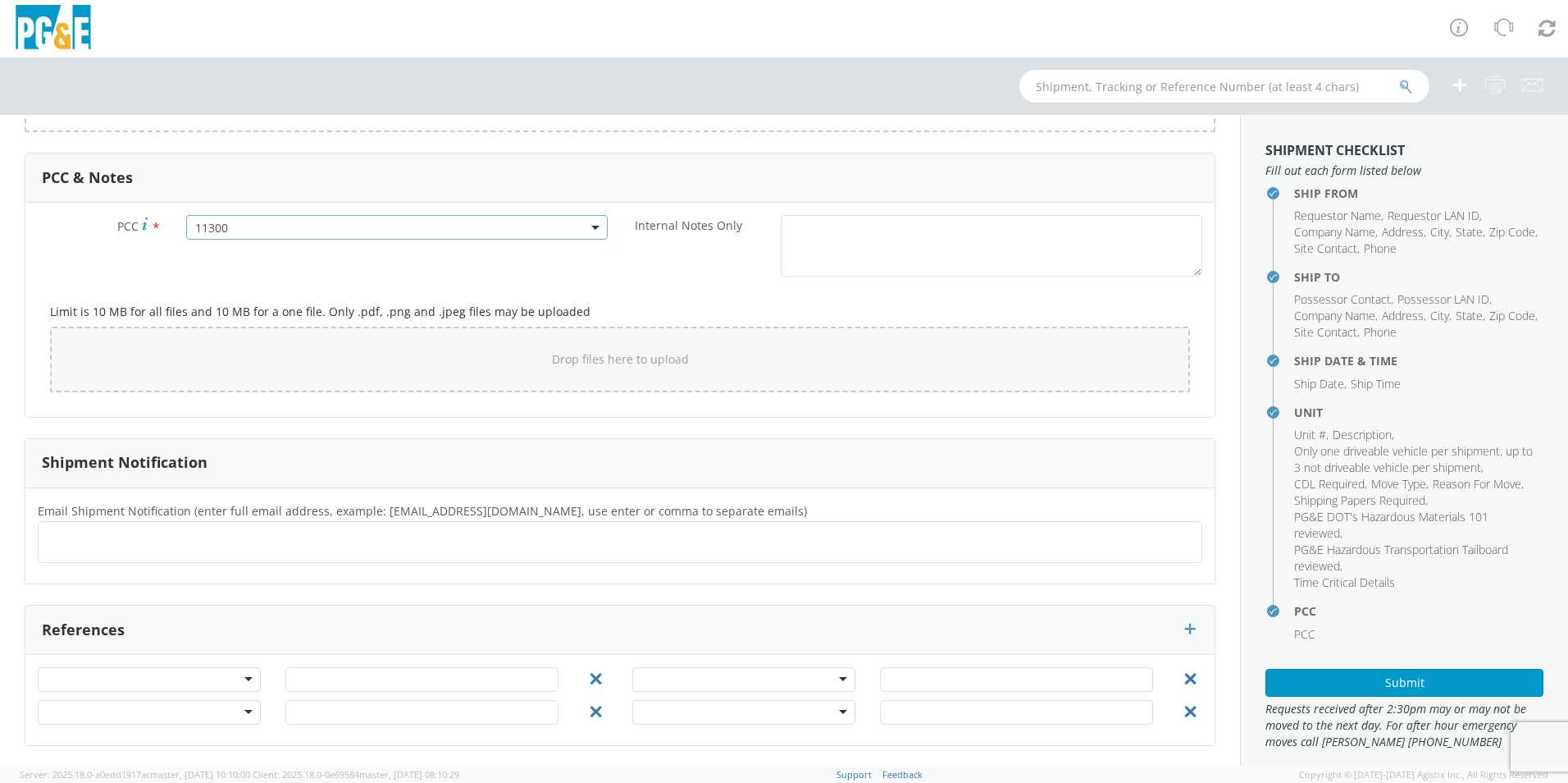
scroll to position [1343, 0]
click at [59, 540] on input "text" at bounding box center [53, 541] width 17 height 23
type input "[EMAIL_ADDRESS][DOMAIN_NAME]"
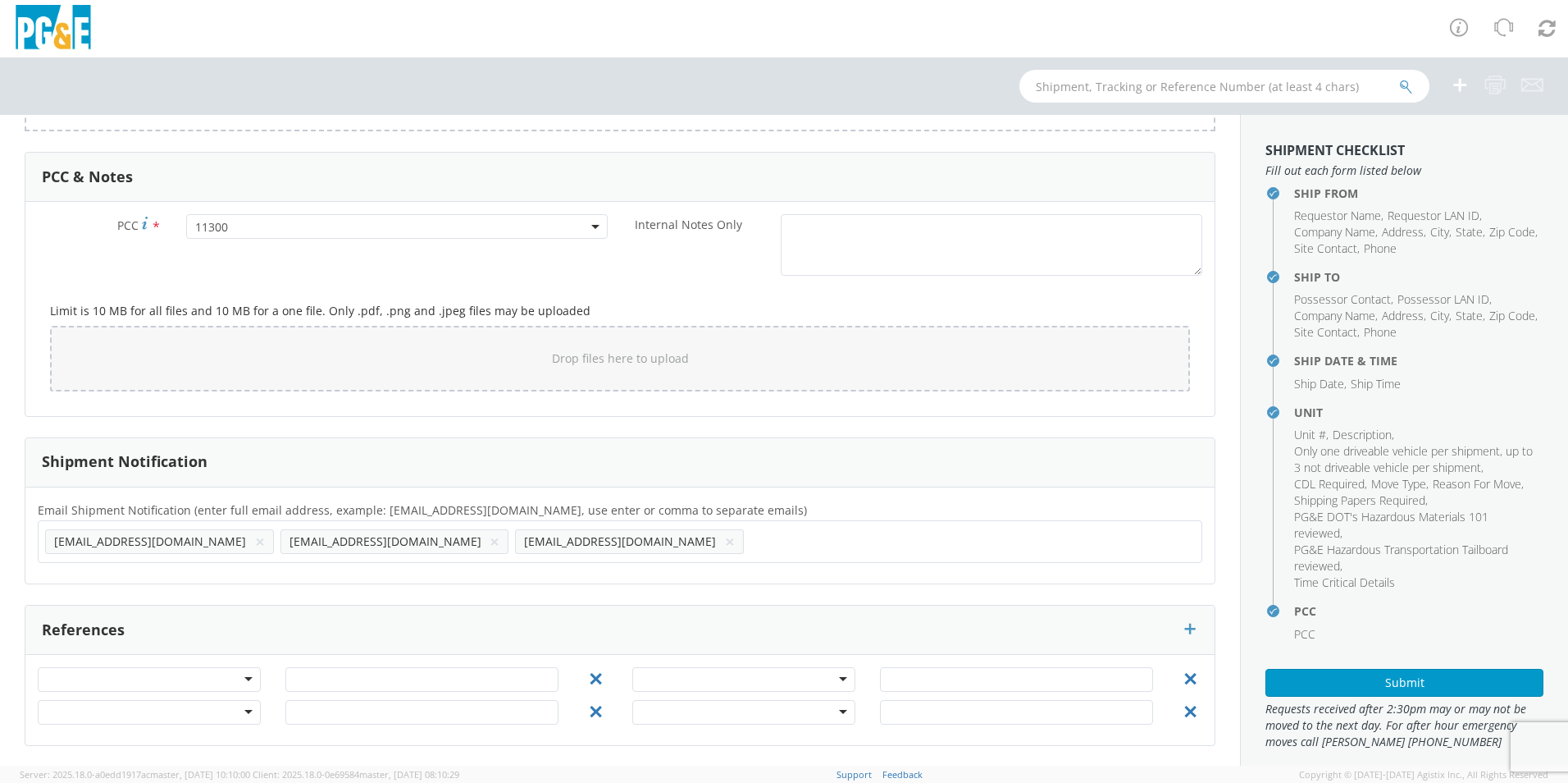
click at [481, 545] on ul "[EMAIL_ADDRESS][DOMAIN_NAME] × [EMAIL_ADDRESS][DOMAIN_NAME] × [EMAIL_ADDRESS][D…" at bounding box center [619, 541] width 1150 height 28
type input "[EMAIL_ADDRESS][DOMAIN_NAME]"
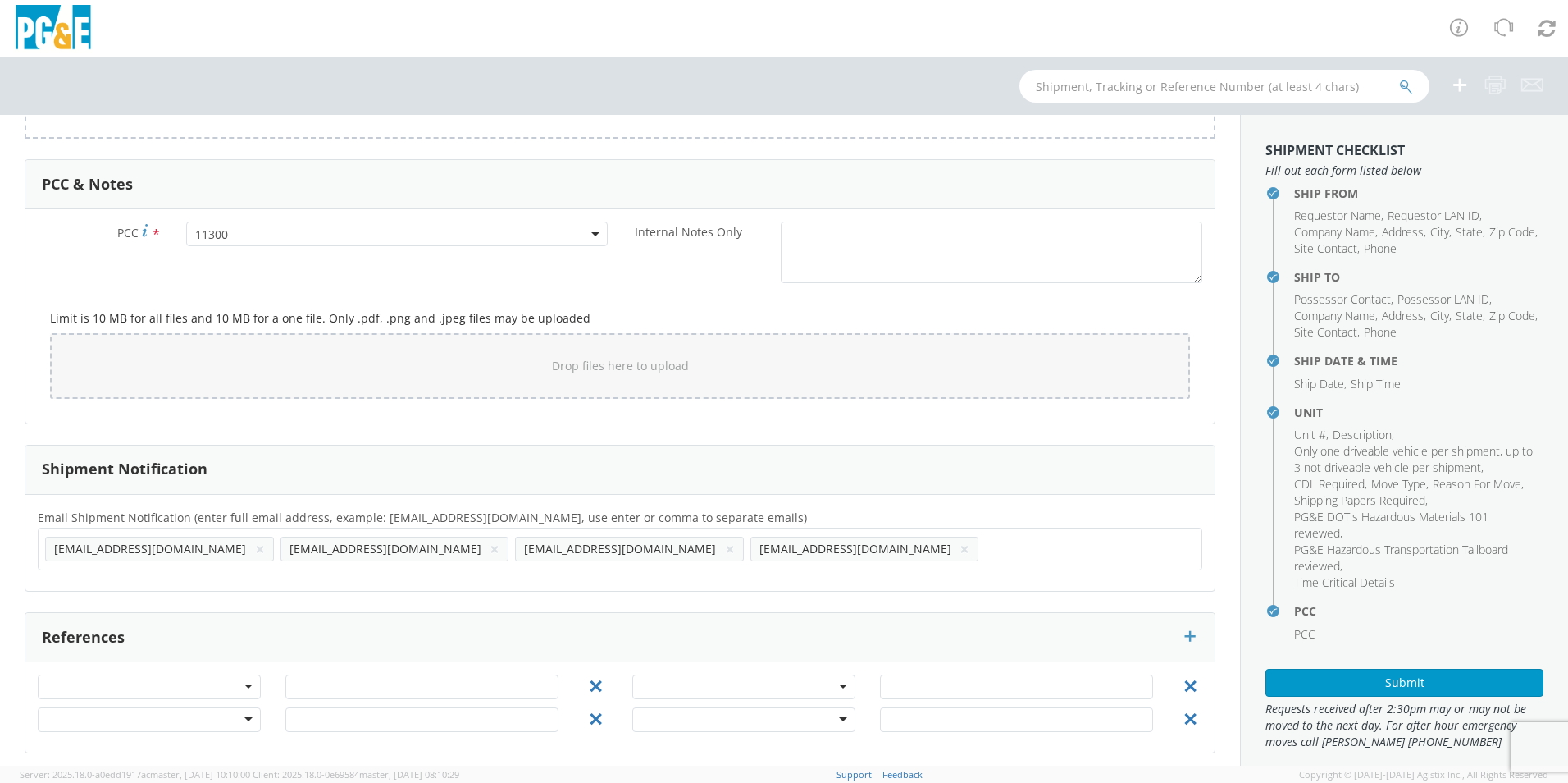
scroll to position [1344, 0]
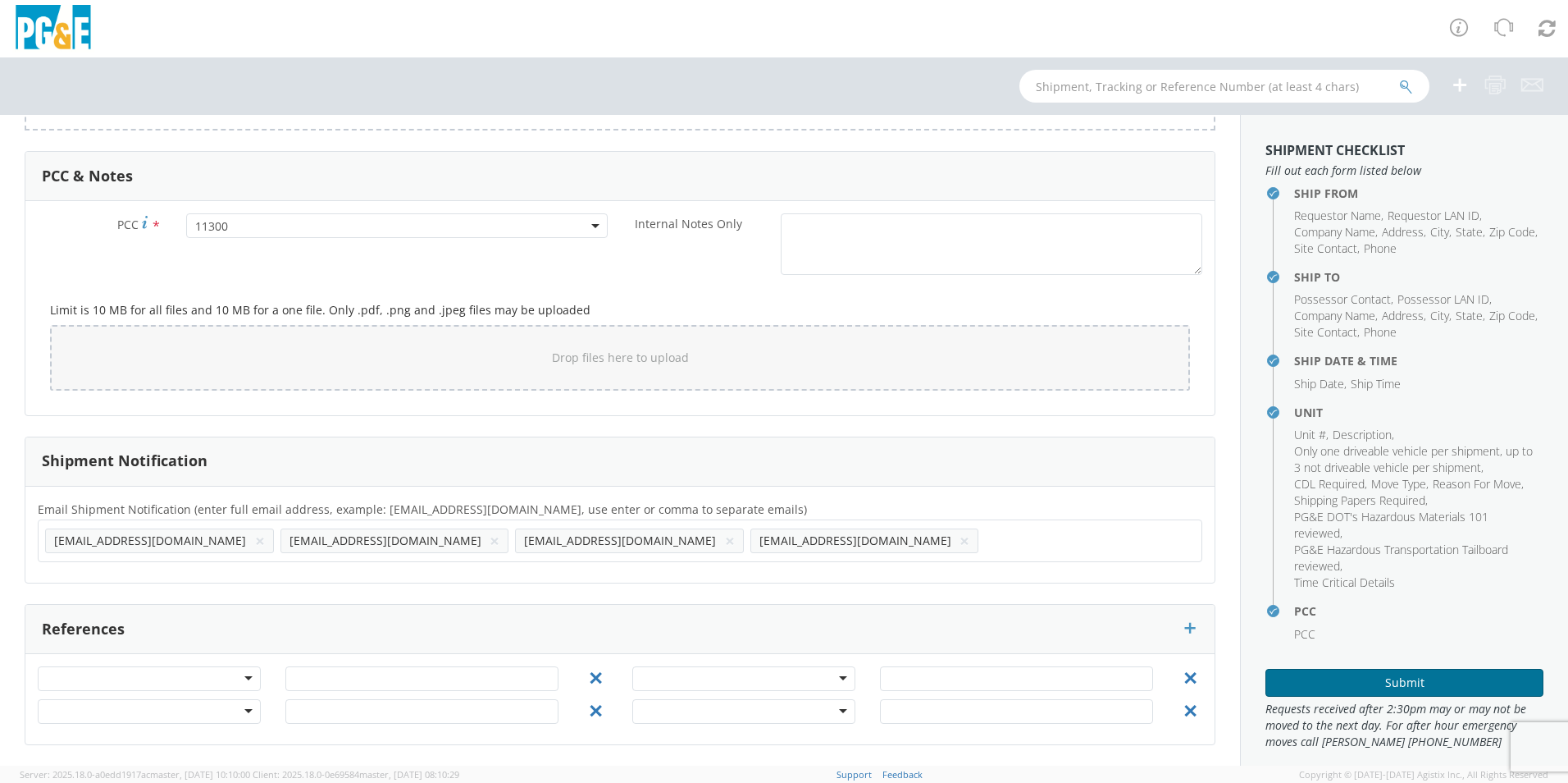
click at [1314, 677] on button "Submit" at bounding box center [1404, 682] width 278 height 28
